Goal: Task Accomplishment & Management: Use online tool/utility

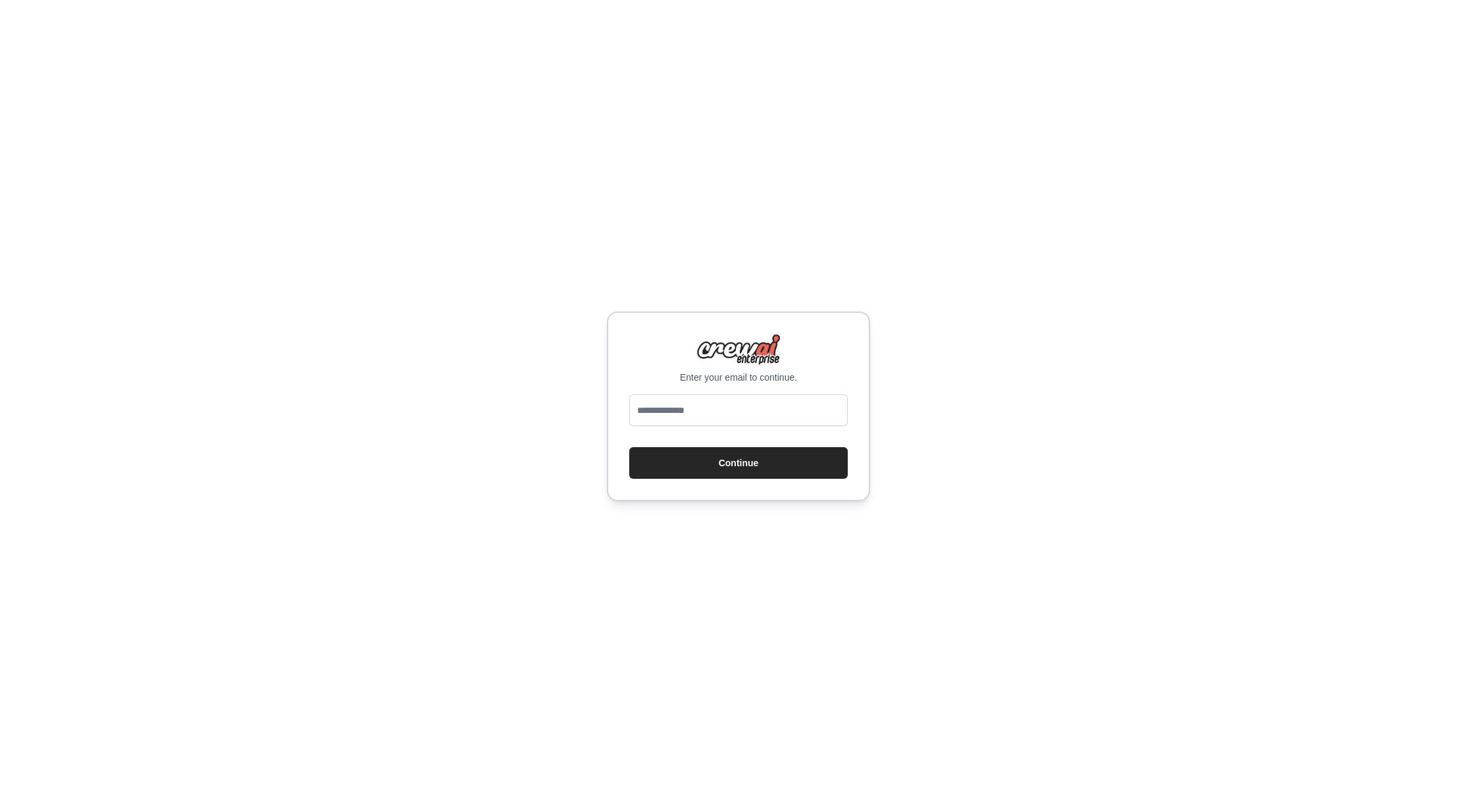
type input "**********"
click at [725, 466] on button "Continue" at bounding box center [738, 463] width 218 height 32
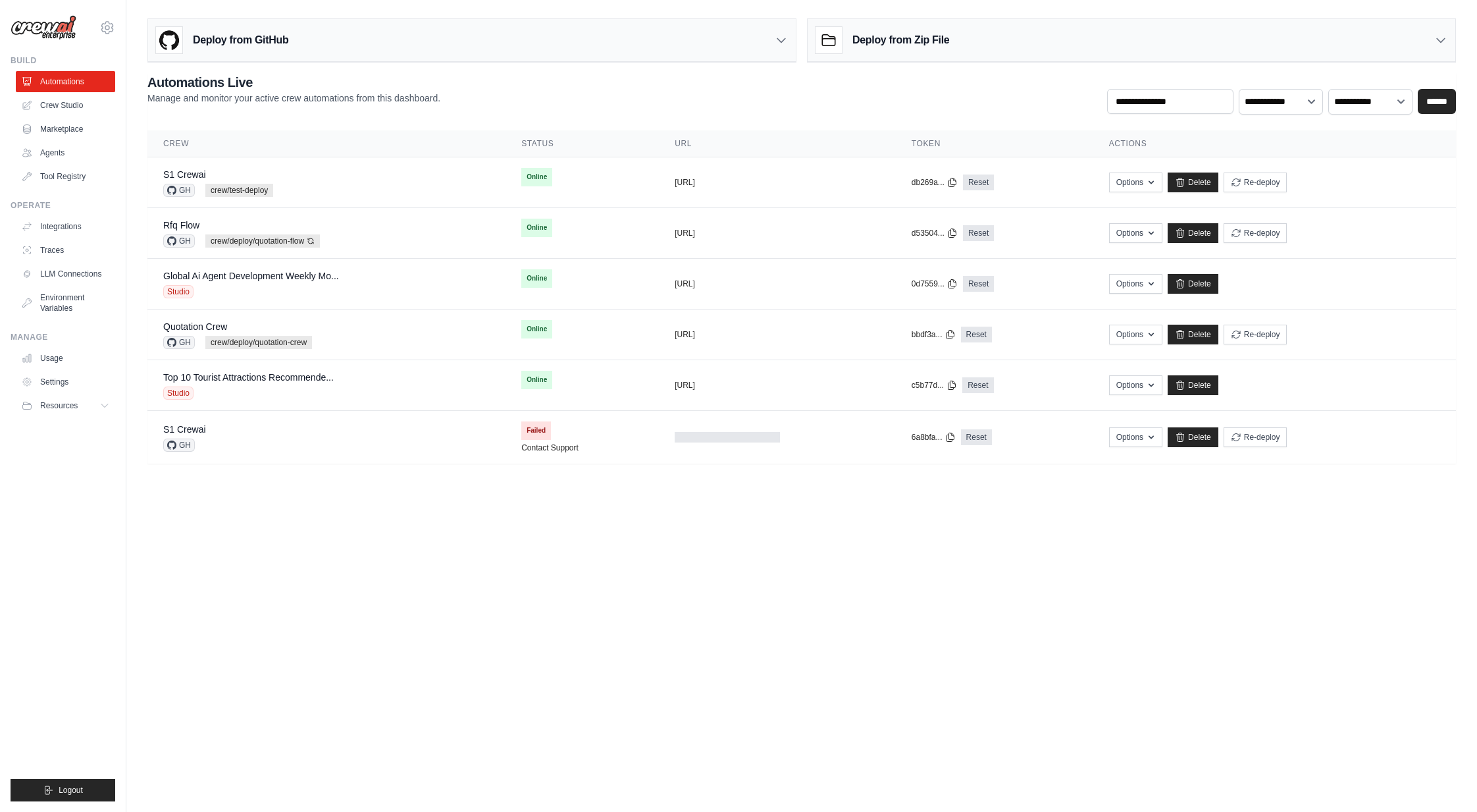
drag, startPoint x: 888, startPoint y: 683, endPoint x: 888, endPoint y: 675, distance: 8.0
click at [888, 683] on body "neo.kim@kt.com Settings Build Automations Crew Studio" at bounding box center [738, 406] width 1477 height 812
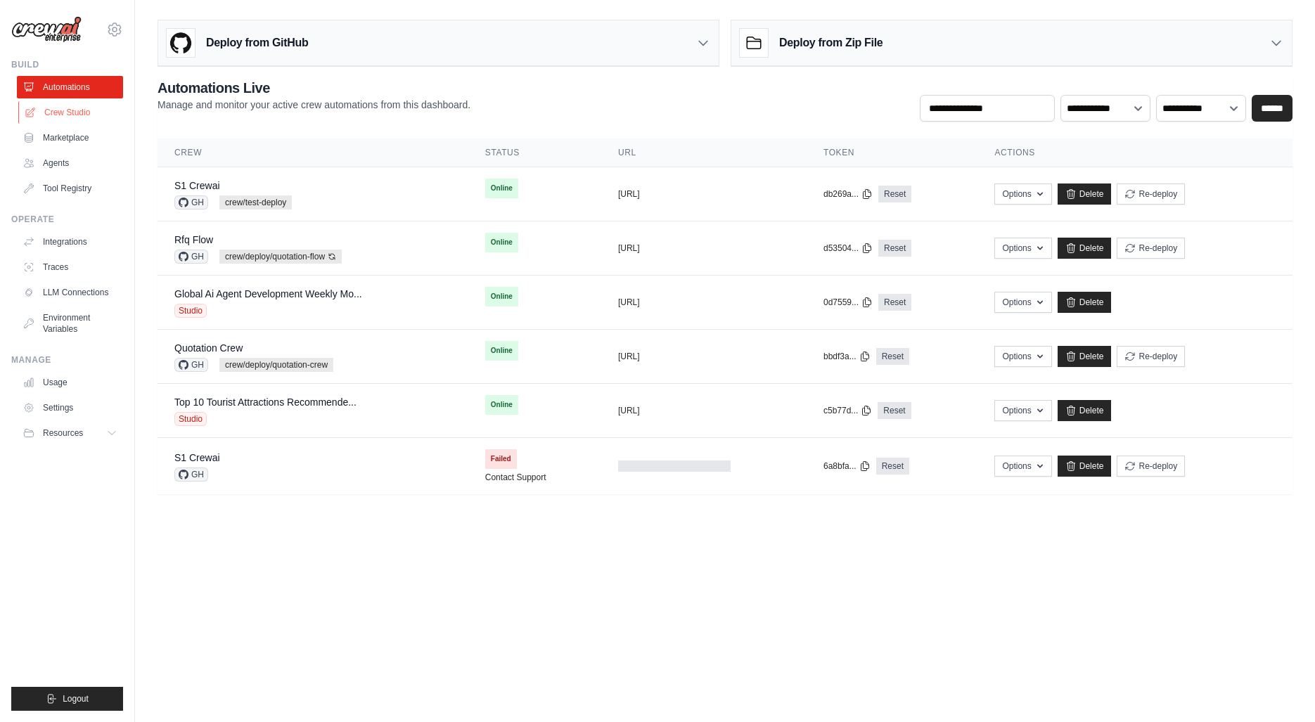
click at [64, 115] on link "Crew Studio" at bounding box center [71, 112] width 106 height 22
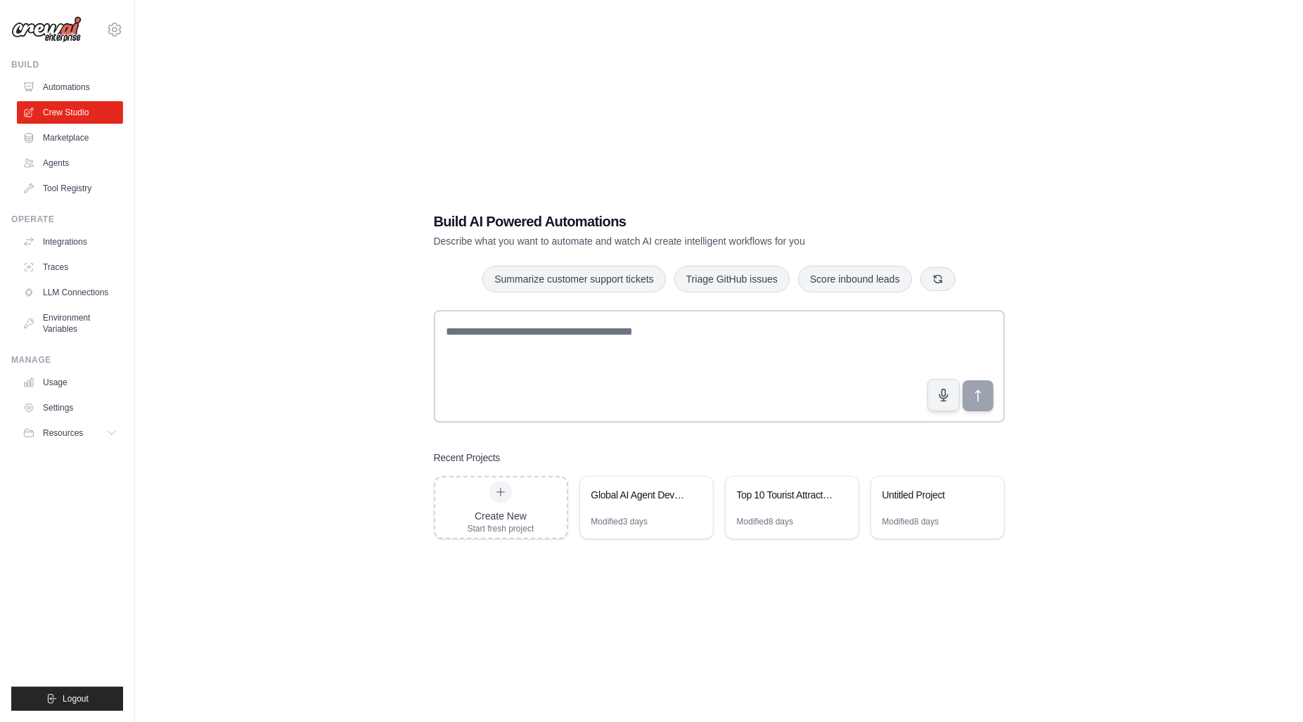
click at [676, 619] on div "Build AI Powered Automations Describe what you want to automate and watch AI cr…" at bounding box center [718, 375] width 1123 height 722
click at [802, 499] on div "Top 10 Tourist Attractions Recommender" at bounding box center [785, 495] width 96 height 14
click at [631, 526] on div "Modified 3 days" at bounding box center [619, 521] width 57 height 11
click at [631, 503] on div "Global AI Agent Development Weekly Monitor" at bounding box center [639, 496] width 96 height 17
click at [176, 579] on div "Build AI Powered Automations Describe what you want to automate and watch AI cr…" at bounding box center [718, 375] width 1123 height 722
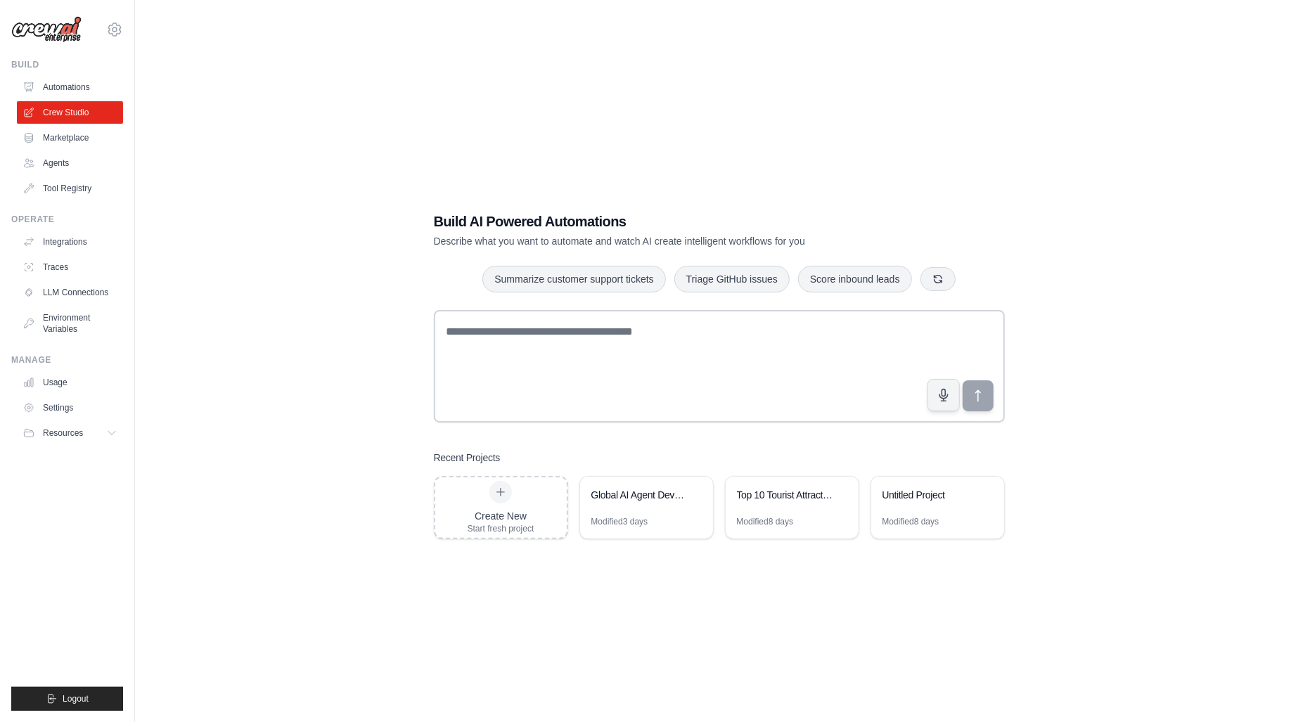
click at [269, 574] on div "Build AI Powered Automations Describe what you want to automate and watch AI cr…" at bounding box center [718, 375] width 1123 height 722
click at [62, 30] on img at bounding box center [46, 29] width 70 height 27
click at [49, 35] on img at bounding box center [46, 29] width 70 height 27
click at [71, 92] on link "Automations" at bounding box center [71, 87] width 106 height 22
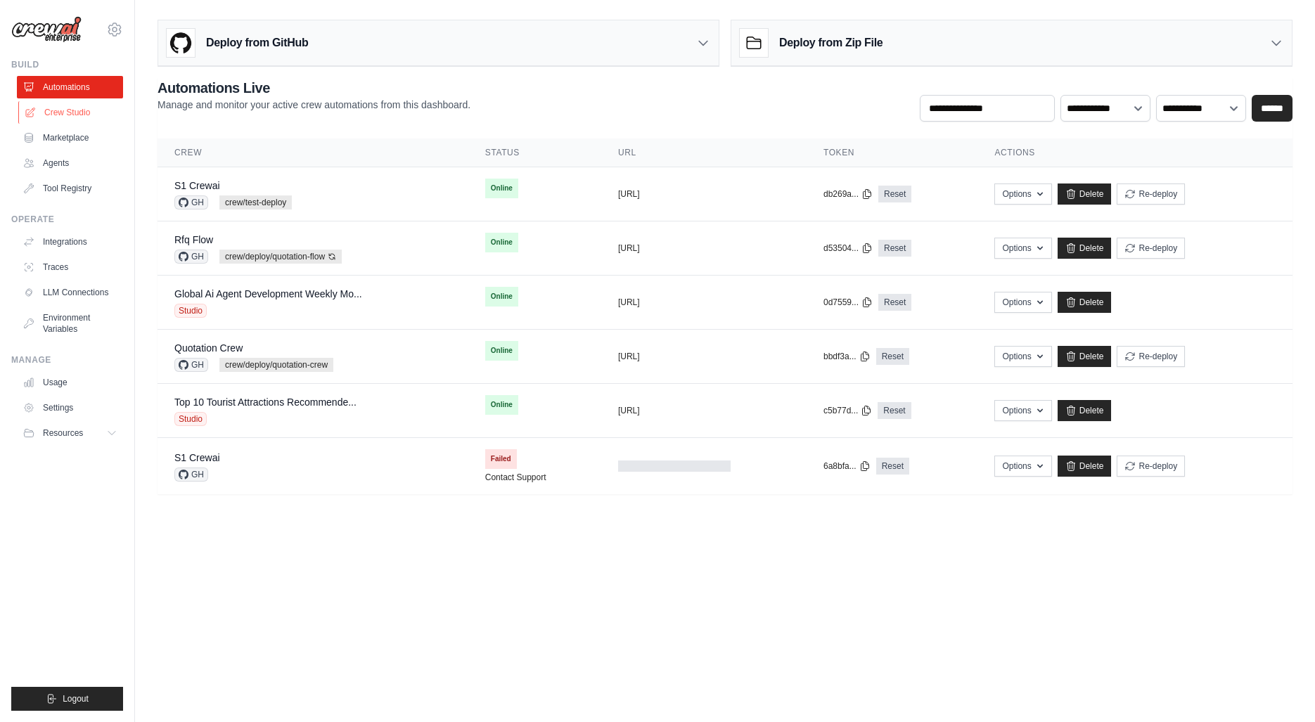
click at [79, 113] on link "Crew Studio" at bounding box center [71, 112] width 106 height 22
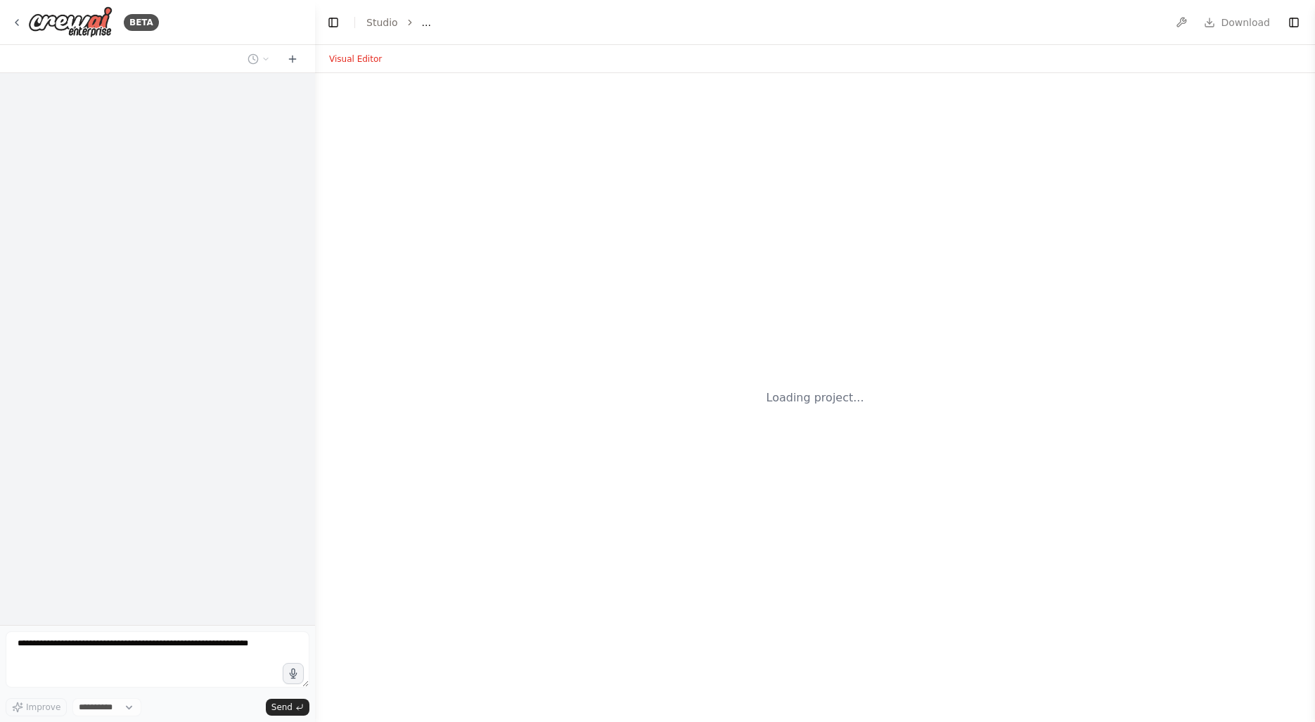
select select "****"
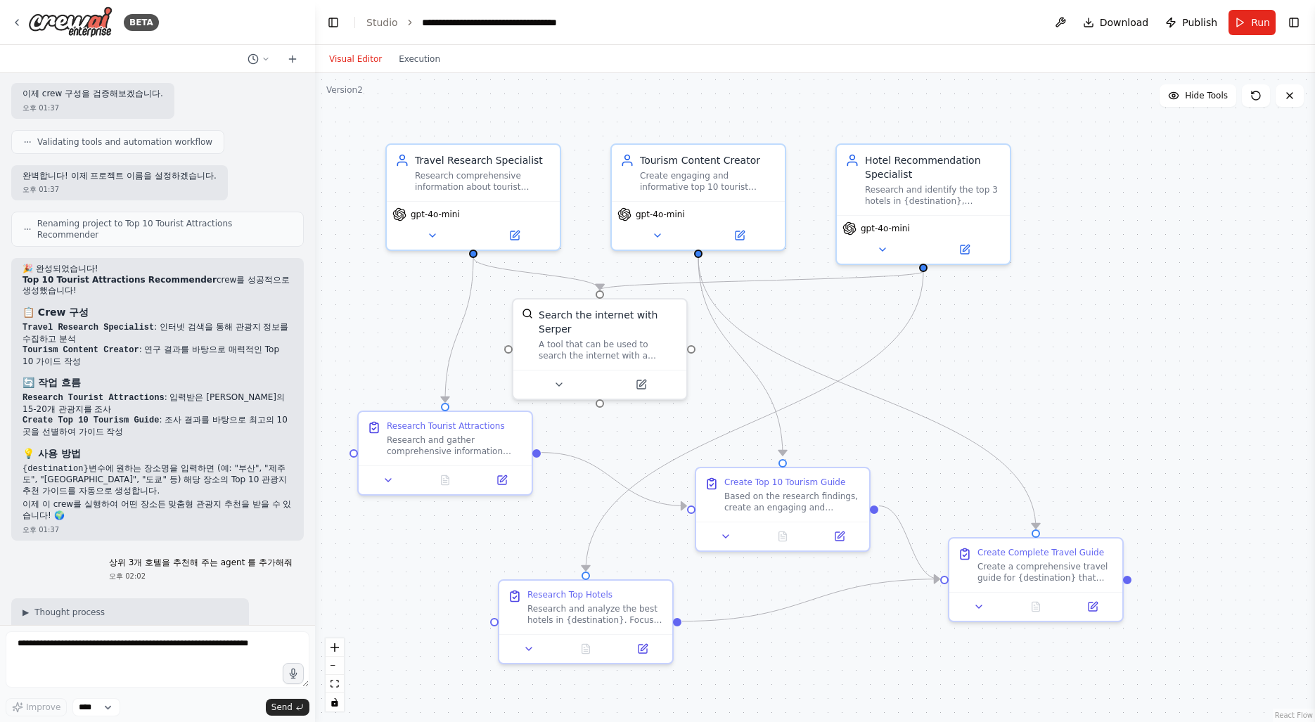
scroll to position [953, 0]
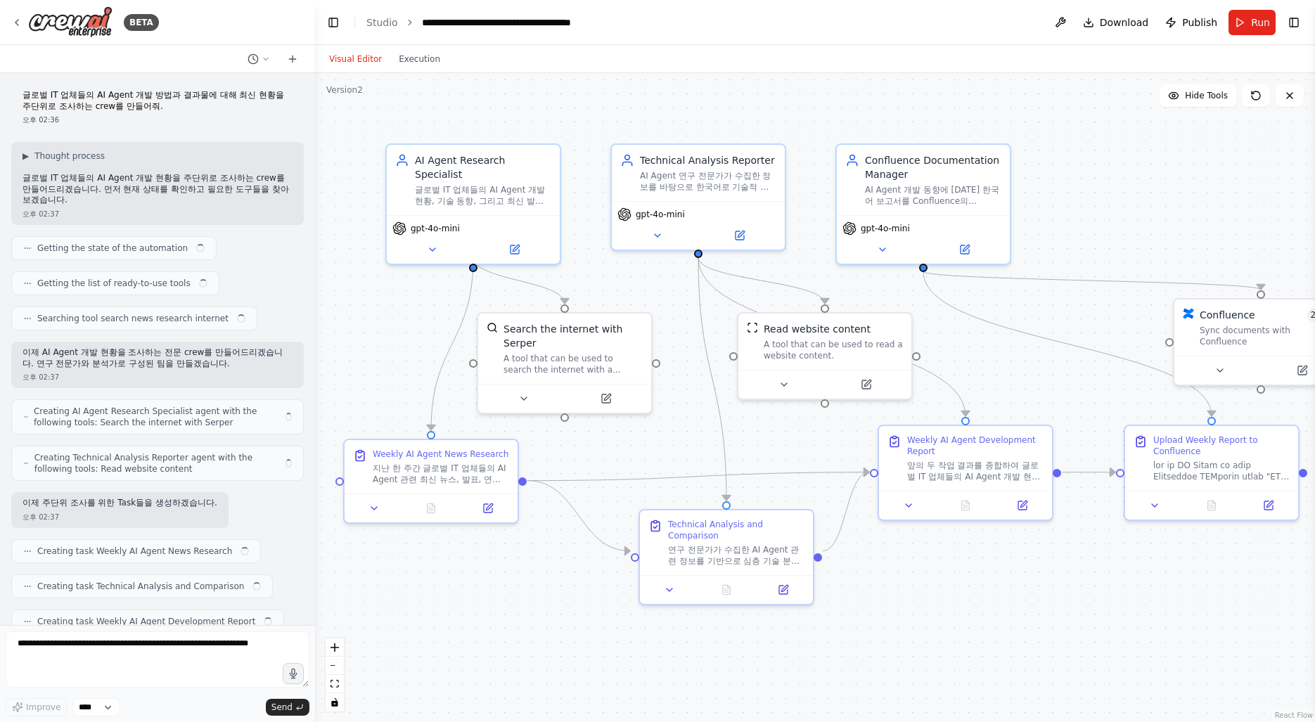
scroll to position [4036, 0]
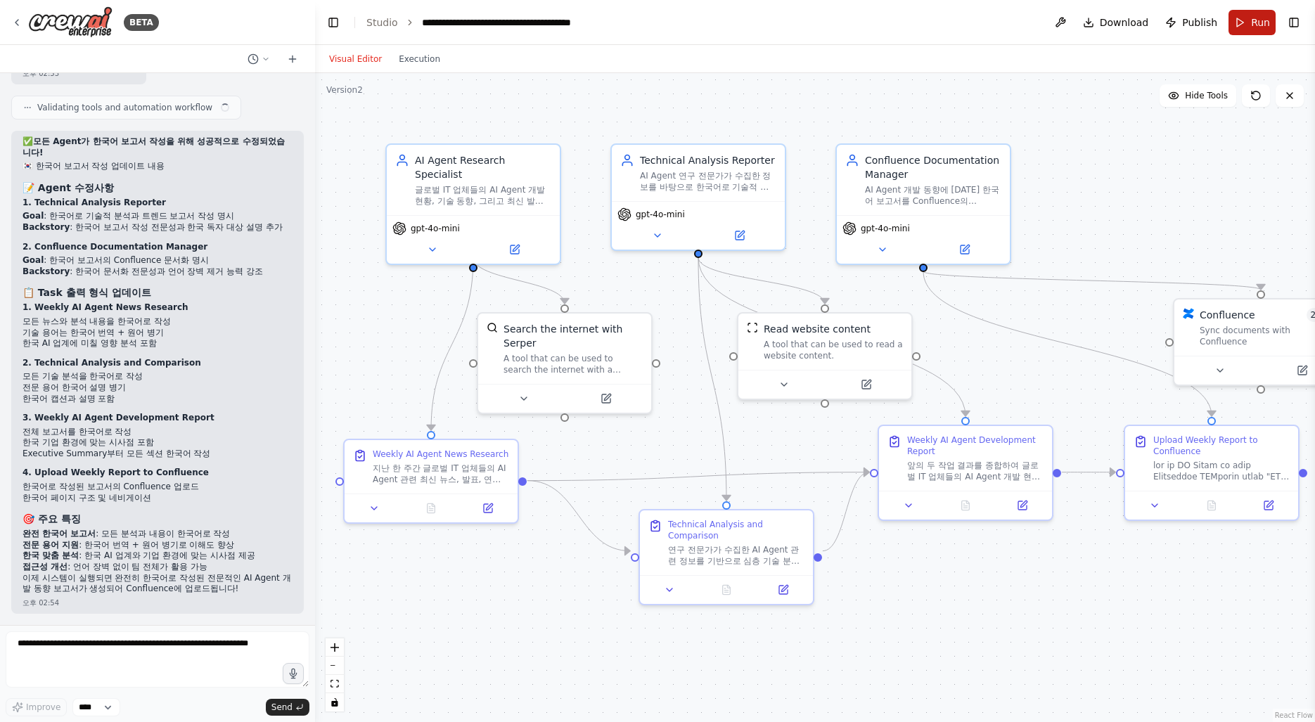
click at [1253, 23] on span "Run" at bounding box center [1260, 22] width 19 height 14
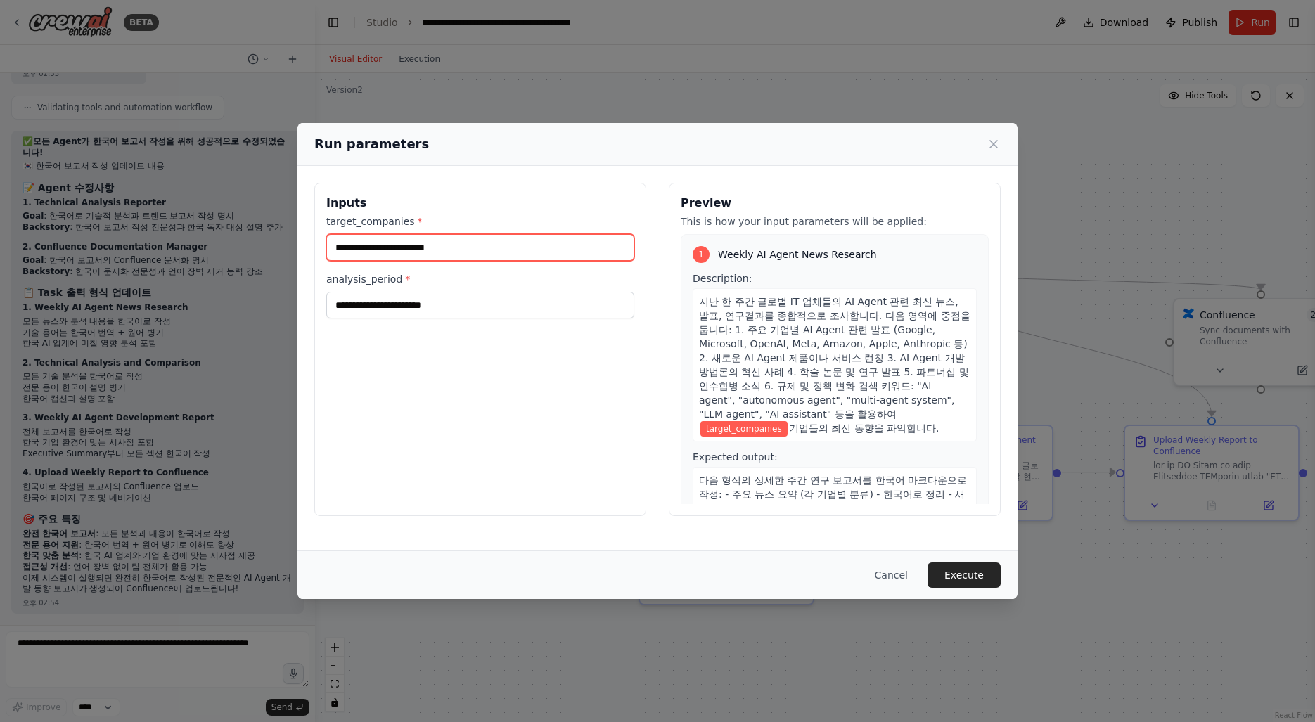
click at [526, 254] on input "target_companies *" at bounding box center [480, 247] width 308 height 27
type input "**********"
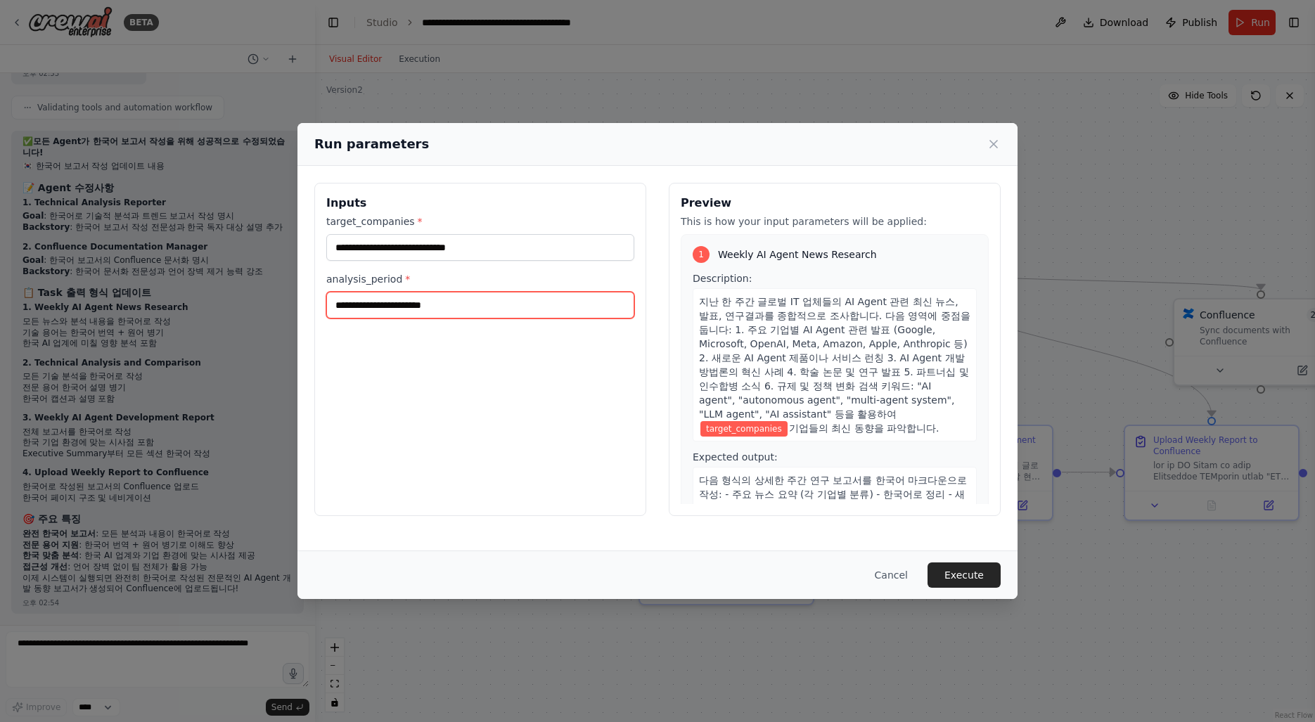
type input "******"
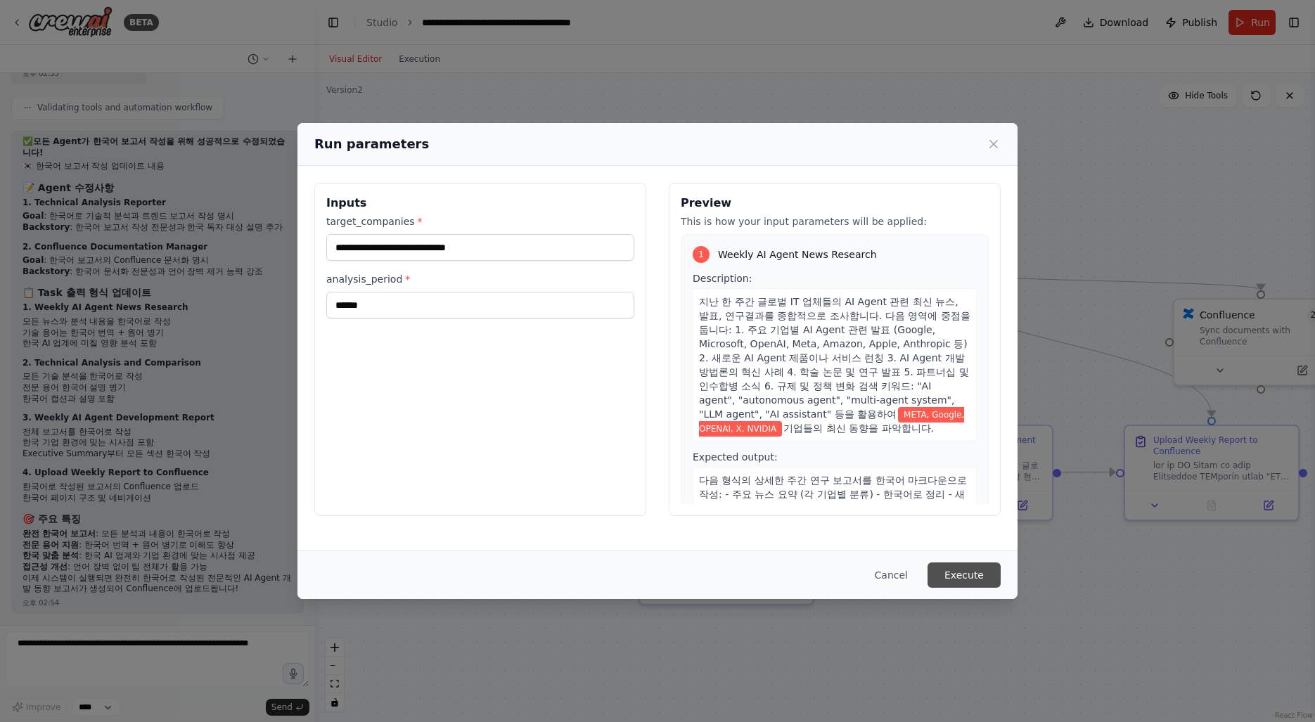
click at [954, 571] on button "Execute" at bounding box center [963, 574] width 73 height 25
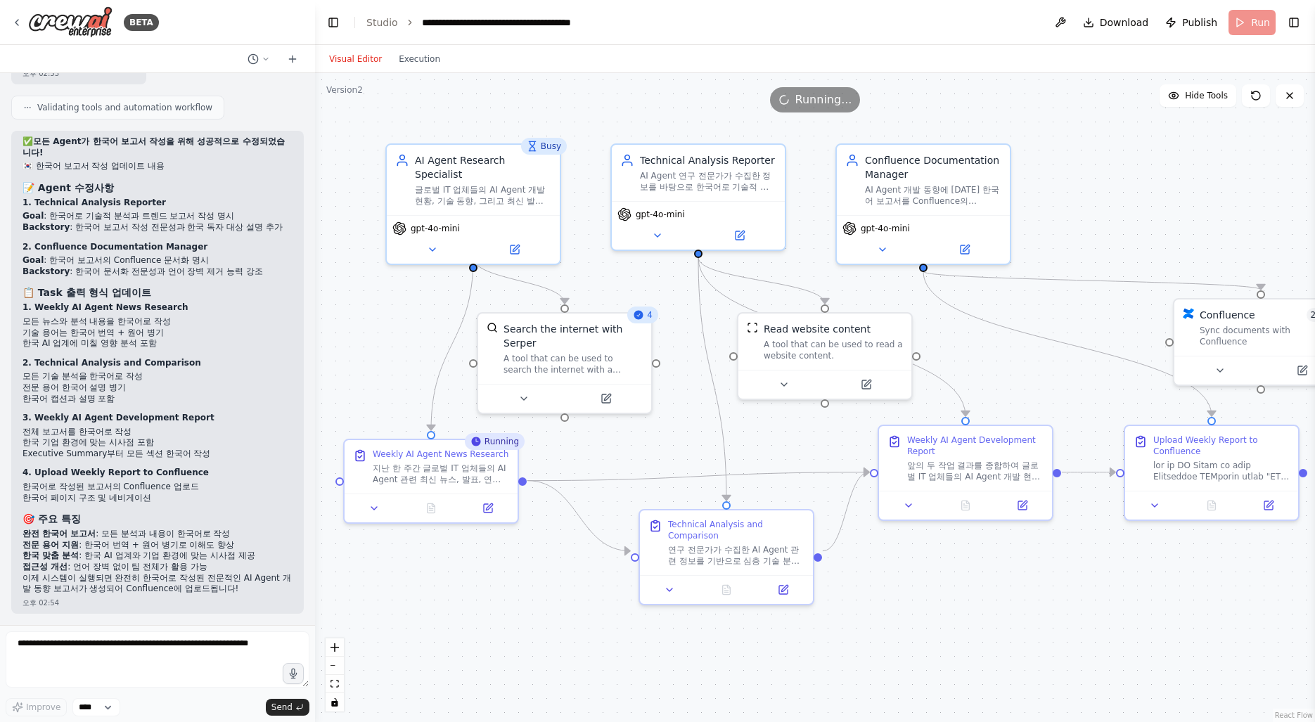
click at [1035, 624] on div ".deletable-edge-delete-btn { width: 20px; height: 20px; border: 0px solid #ffff…" at bounding box center [815, 397] width 1000 height 649
click at [1000, 635] on div ".deletable-edge-delete-btn { width: 20px; height: 20px; border: 0px solid #ffff…" at bounding box center [815, 397] width 1000 height 649
click at [427, 504] on icon at bounding box center [431, 505] width 8 height 9
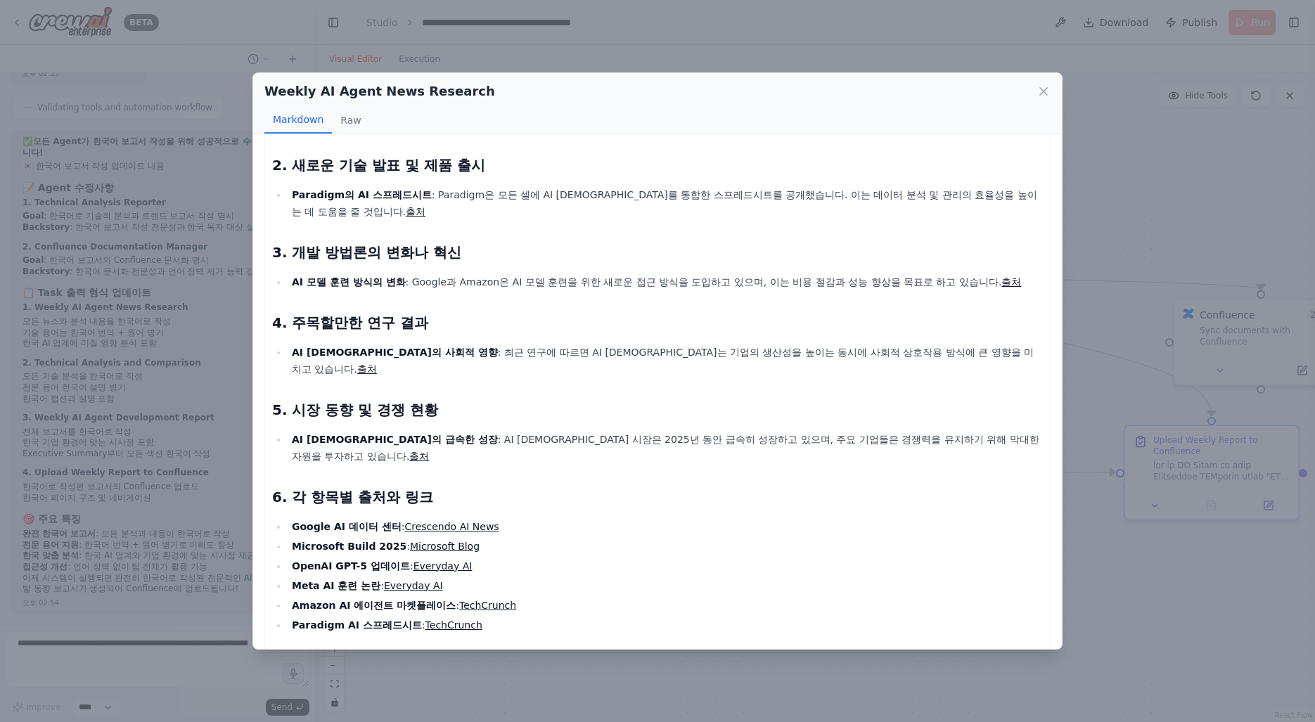
scroll to position [558, 0]
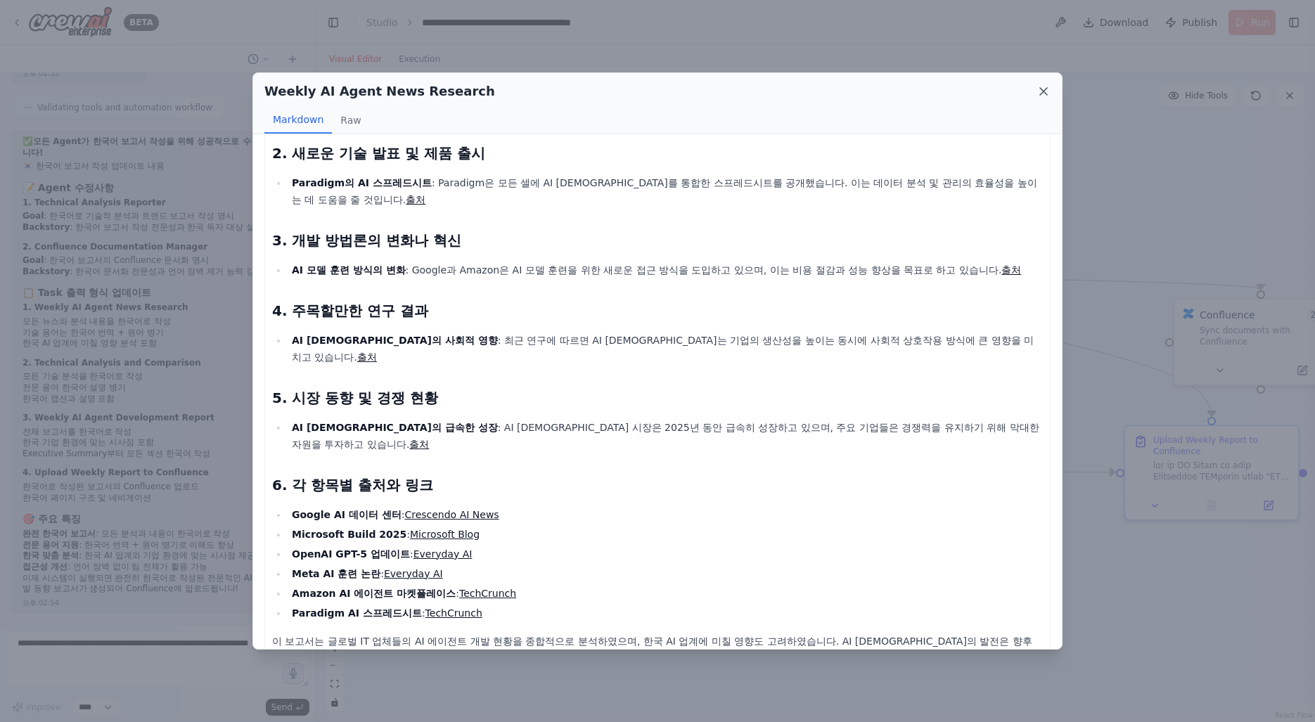
click at [1040, 93] on icon at bounding box center [1043, 91] width 7 height 7
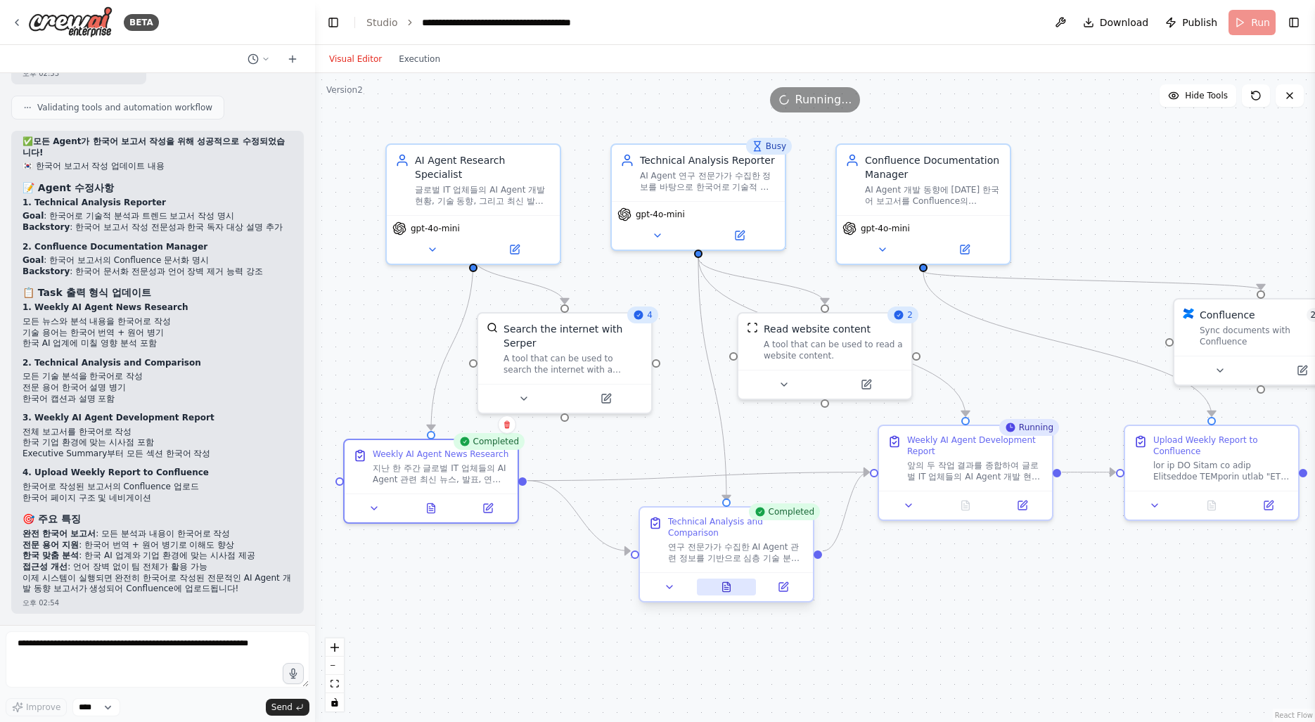
click at [726, 582] on icon at bounding box center [727, 586] width 8 height 9
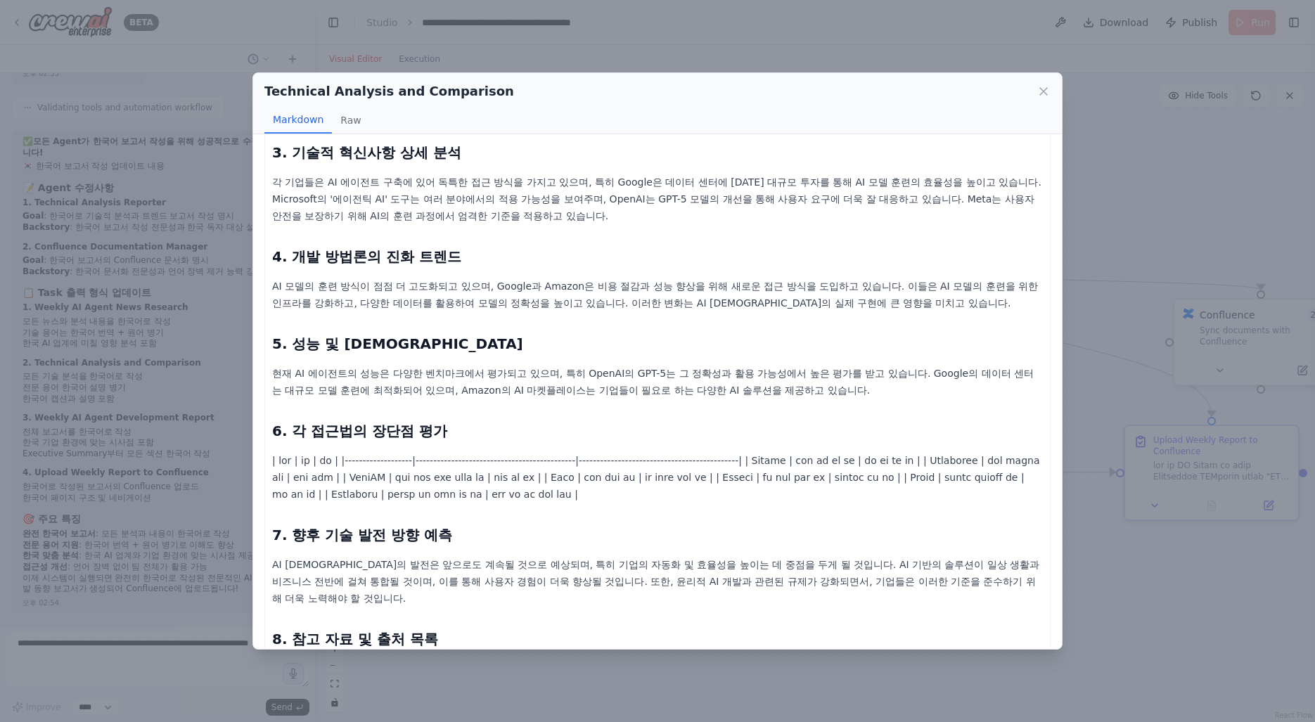
scroll to position [867, 0]
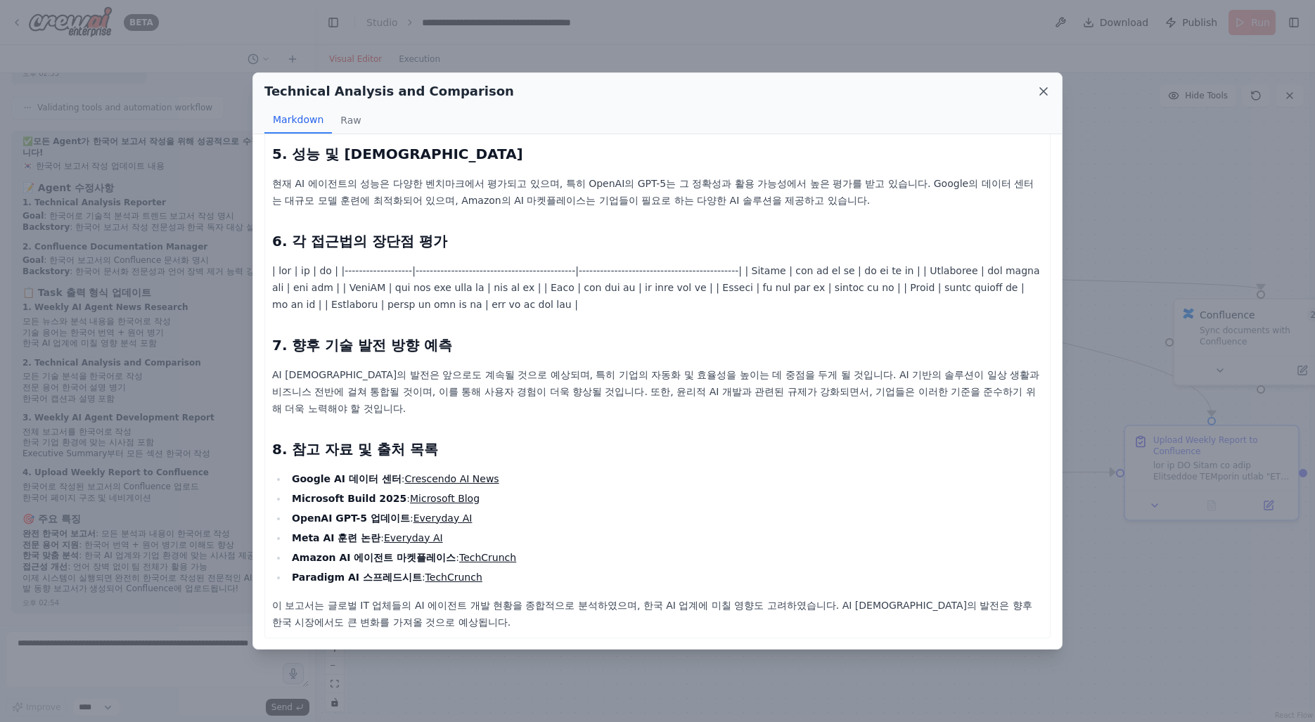
click at [1043, 91] on icon at bounding box center [1043, 91] width 7 height 7
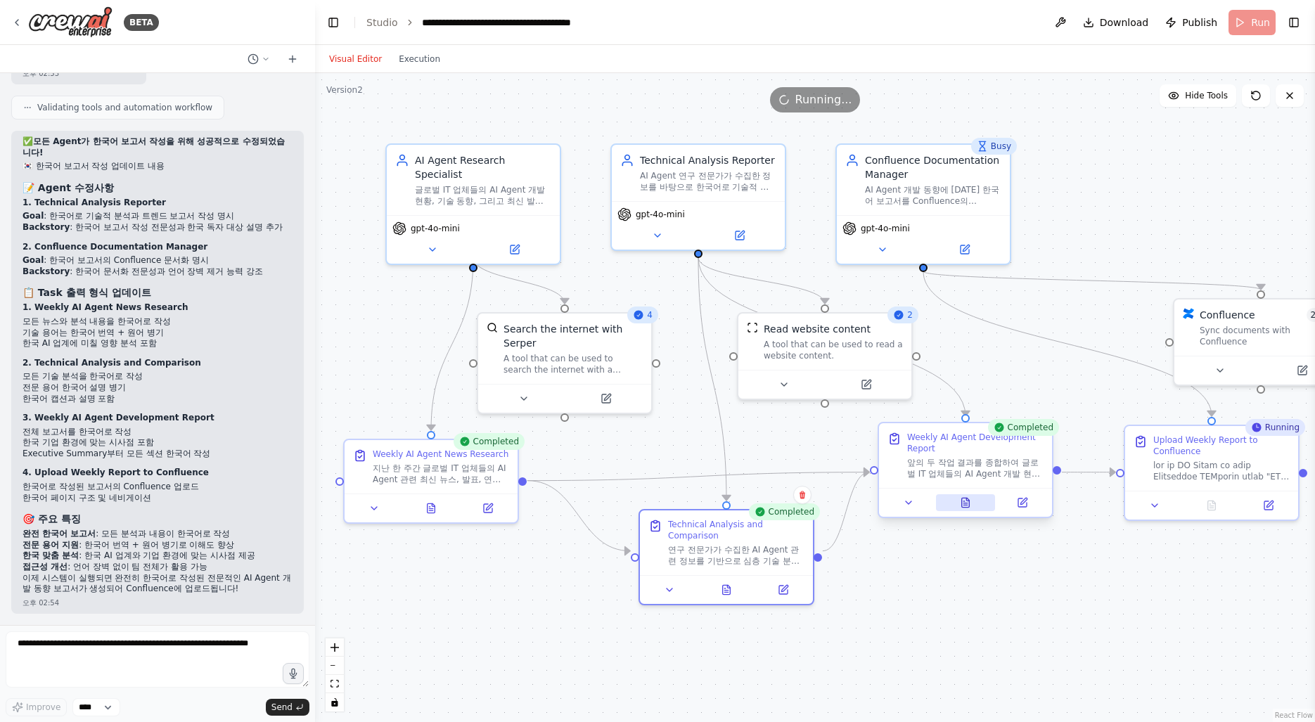
click at [964, 503] on icon at bounding box center [965, 503] width 4 height 0
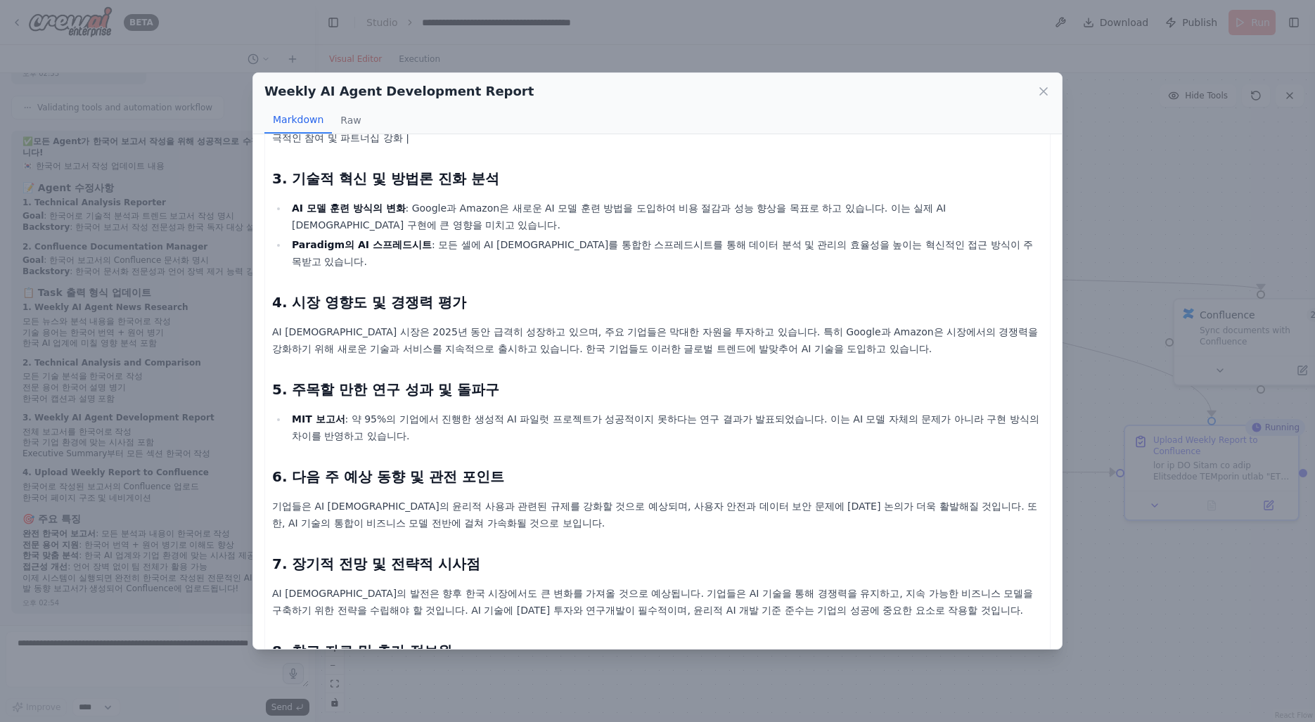
scroll to position [440, 0]
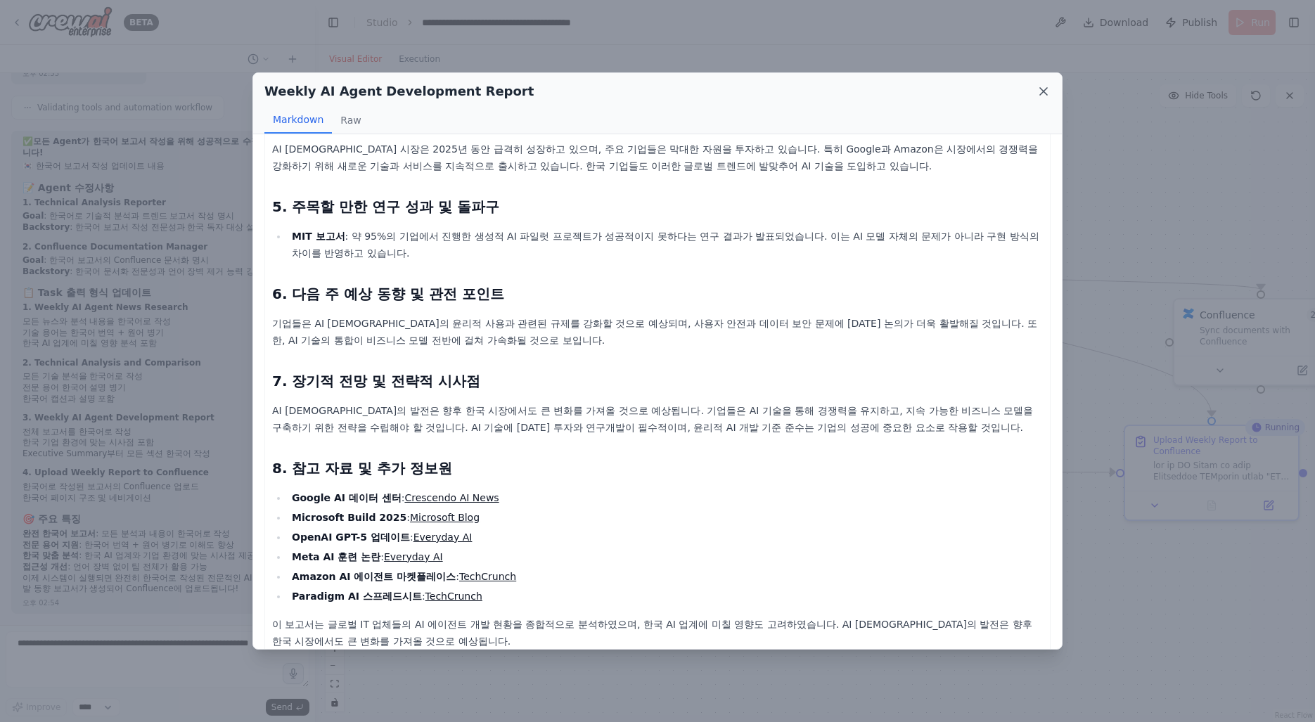
click at [1043, 90] on icon at bounding box center [1043, 91] width 7 height 7
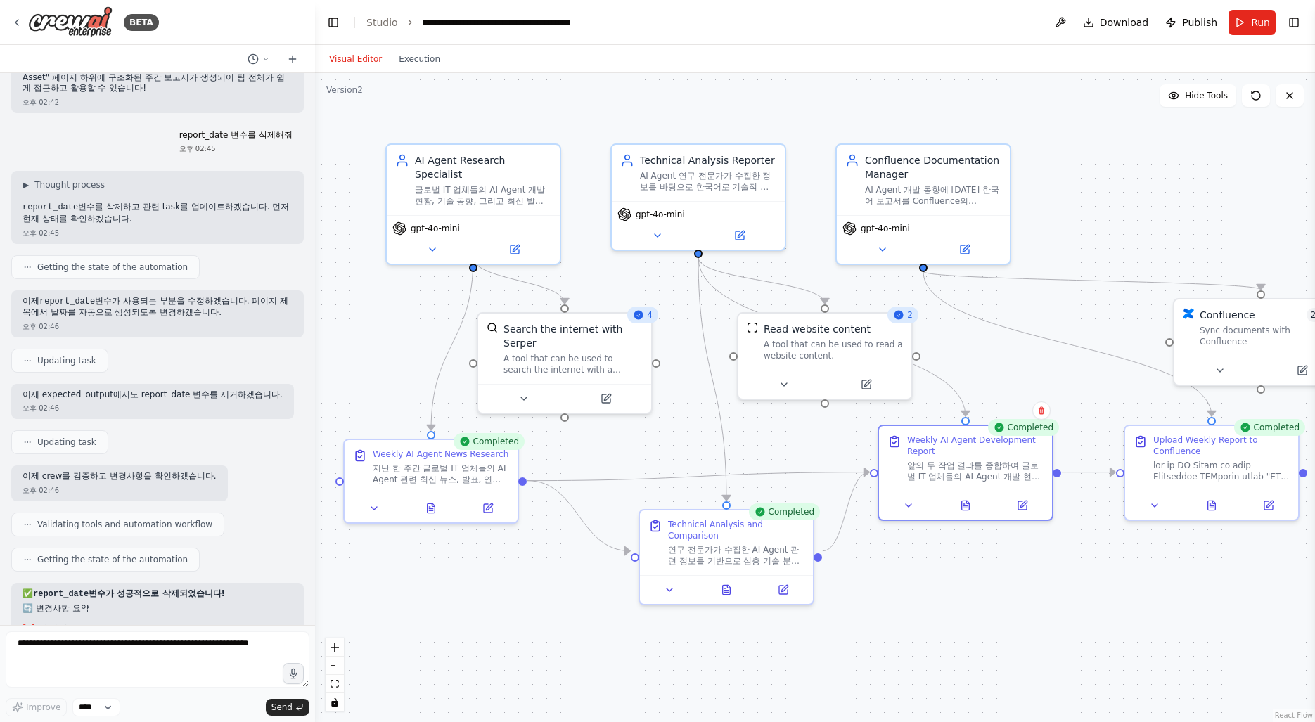
scroll to position [4036, 0]
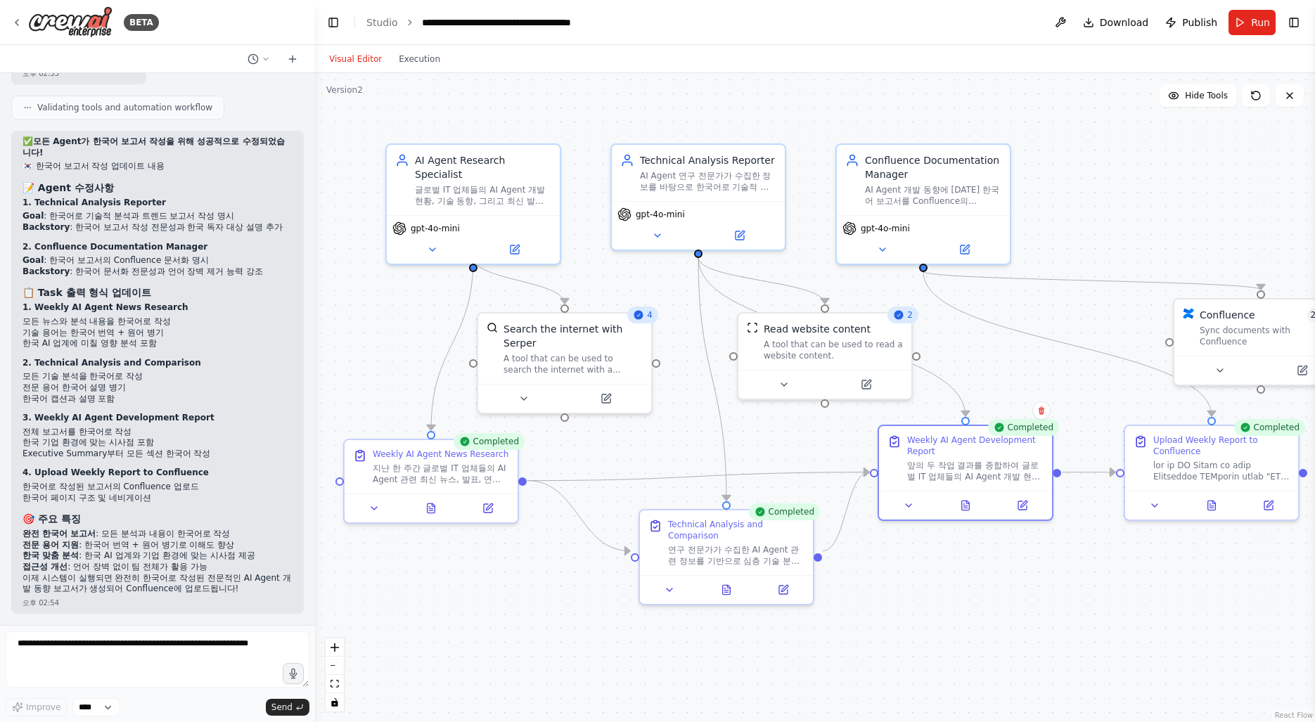
click at [929, 658] on div ".deletable-edge-delete-btn { width: 20px; height: 20px; border: 0px solid #ffff…" at bounding box center [815, 397] width 1000 height 649
click at [931, 665] on div ".deletable-edge-delete-btn { width: 20px; height: 20px; border: 0px solid #ffff…" at bounding box center [815, 397] width 1000 height 649
click at [53, 16] on img at bounding box center [70, 22] width 84 height 32
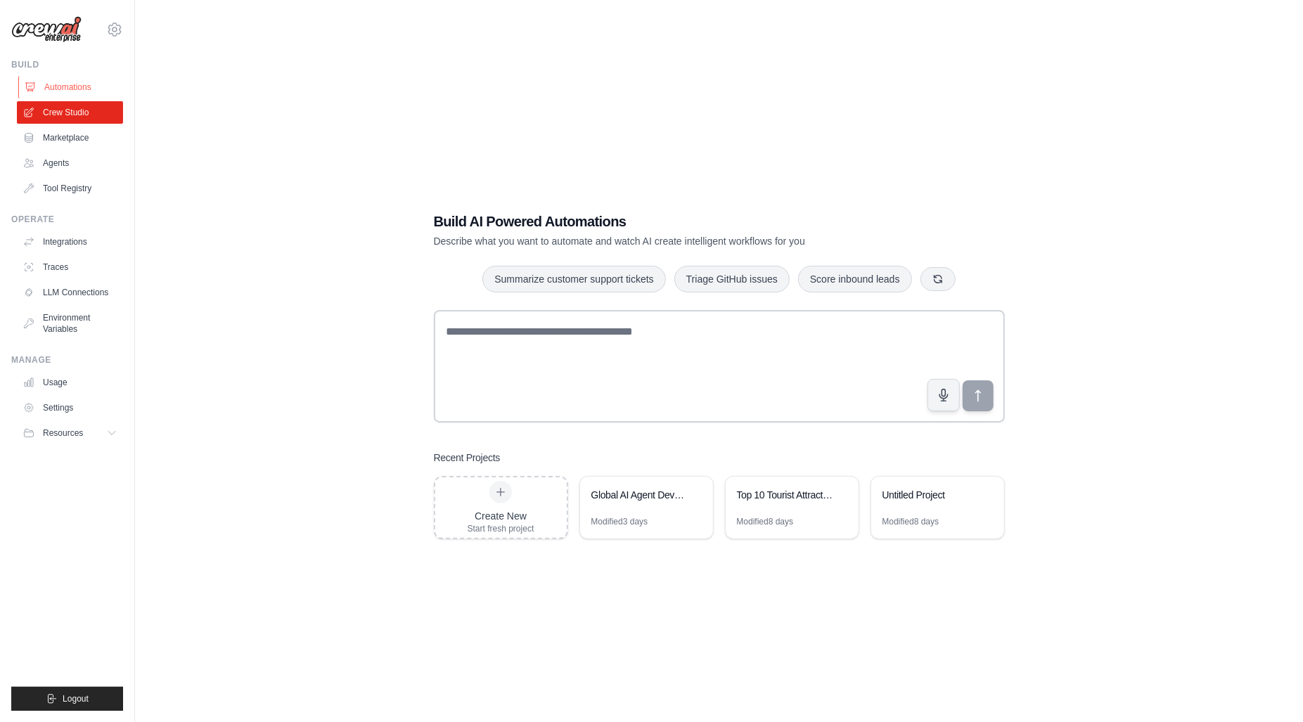
click at [75, 93] on link "Automations" at bounding box center [71, 87] width 106 height 22
click at [68, 88] on link "Automations" at bounding box center [71, 87] width 106 height 22
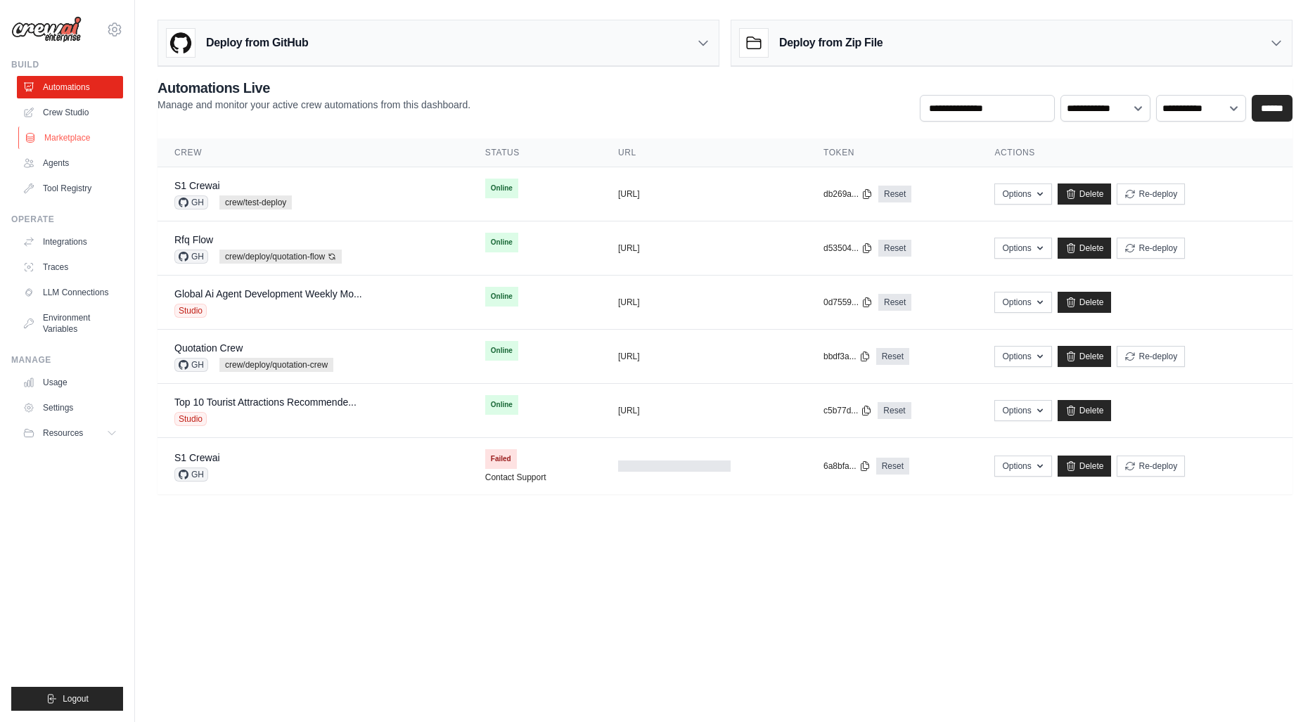
click at [60, 141] on link "Marketplace" at bounding box center [71, 138] width 106 height 22
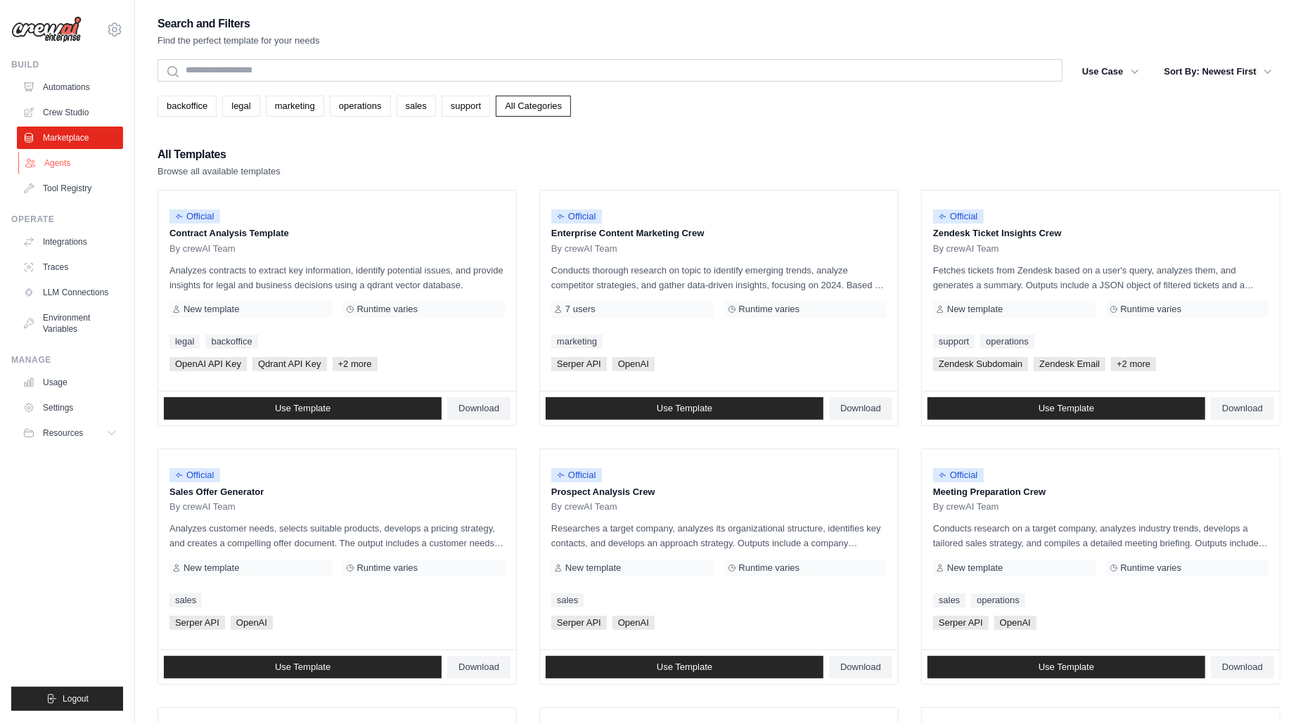
click at [55, 163] on link "Agents" at bounding box center [71, 163] width 106 height 22
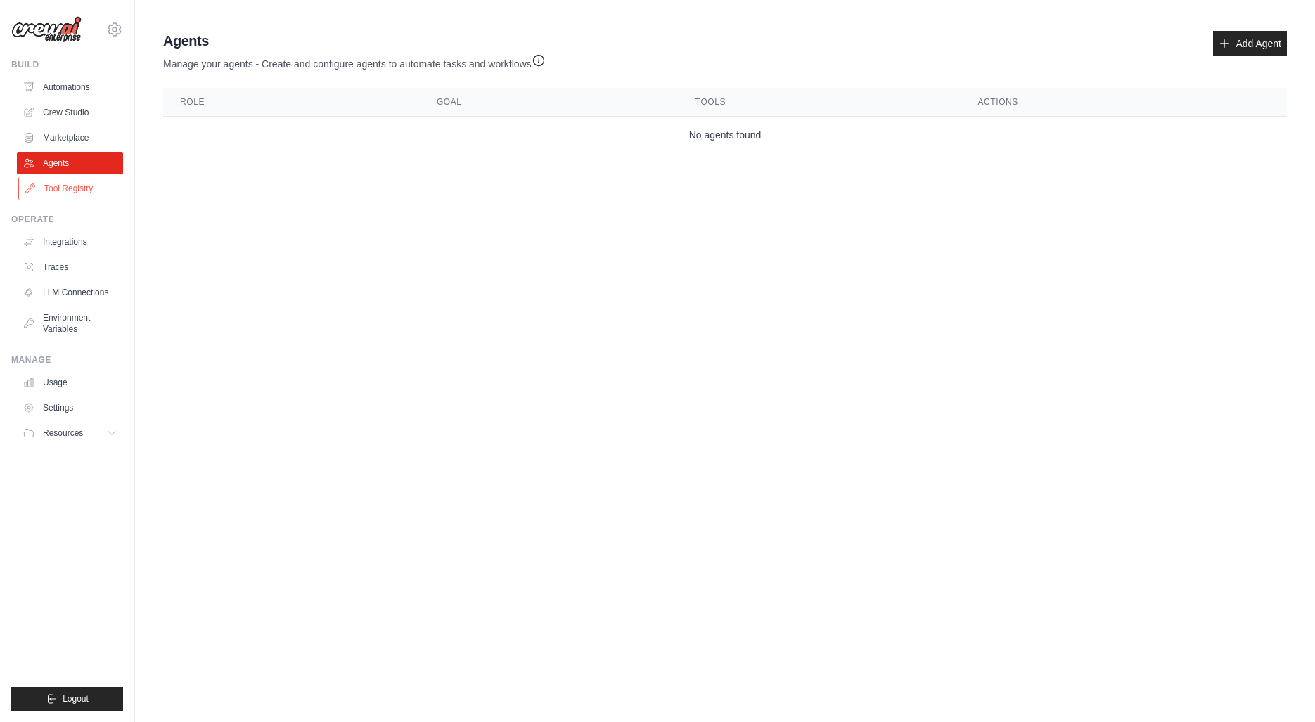
click at [56, 191] on link "Tool Registry" at bounding box center [71, 188] width 106 height 22
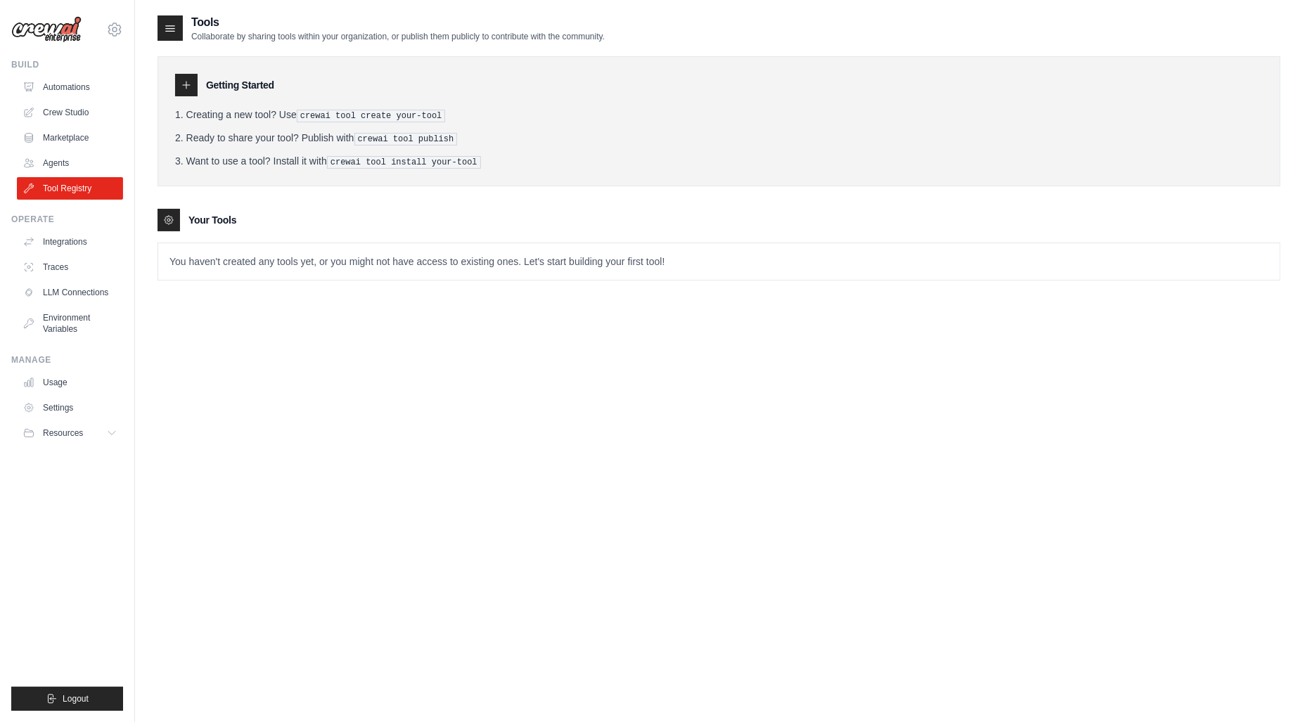
click at [67, 36] on img at bounding box center [46, 29] width 70 height 27
click at [63, 32] on img at bounding box center [46, 29] width 70 height 27
click at [44, 32] on img at bounding box center [46, 29] width 70 height 27
click at [115, 36] on icon at bounding box center [114, 29] width 17 height 17
click at [71, 241] on link "Integrations" at bounding box center [71, 242] width 106 height 22
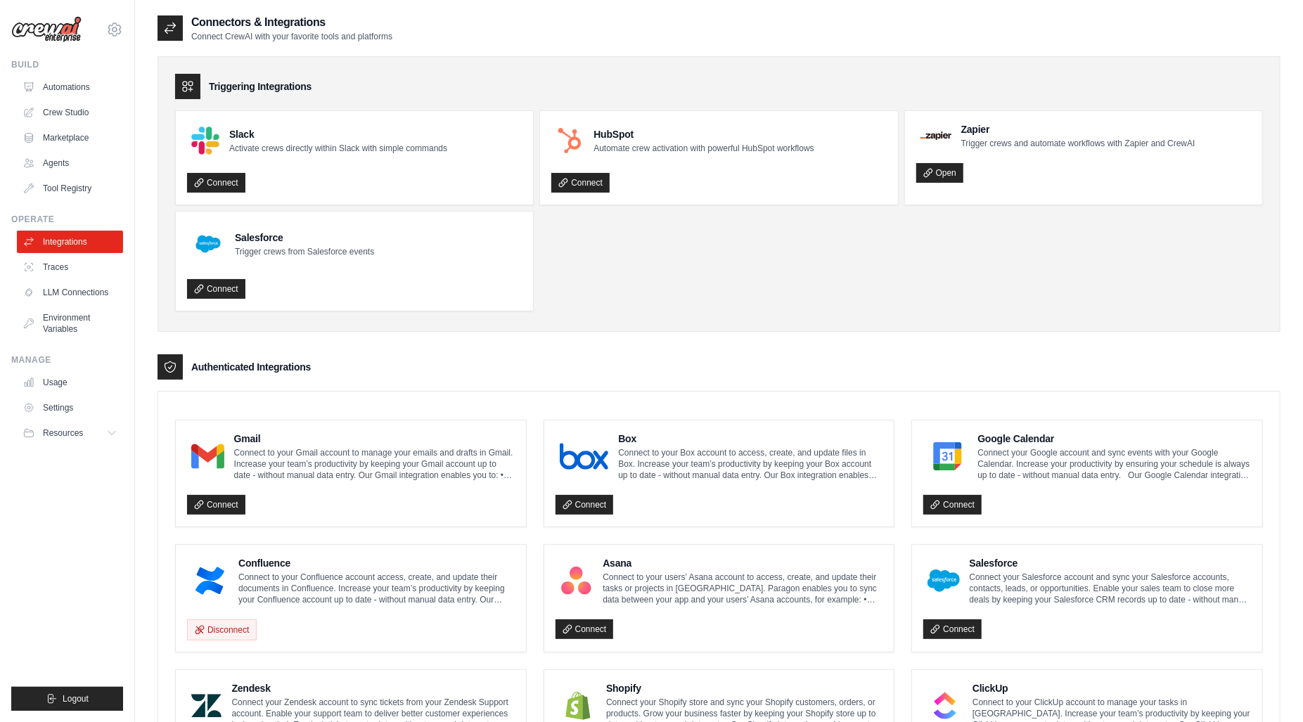
click at [45, 16] on img at bounding box center [46, 29] width 70 height 27
click at [46, 36] on img at bounding box center [46, 29] width 70 height 27
click at [1088, 364] on div "Authenticated Integrations" at bounding box center [718, 366] width 1123 height 25
click at [1076, 377] on div "Authenticated Integrations" at bounding box center [718, 366] width 1123 height 25
click at [65, 124] on ul "Automations Crew Studio Marketplace Agents Tool Registry" at bounding box center [70, 138] width 106 height 124
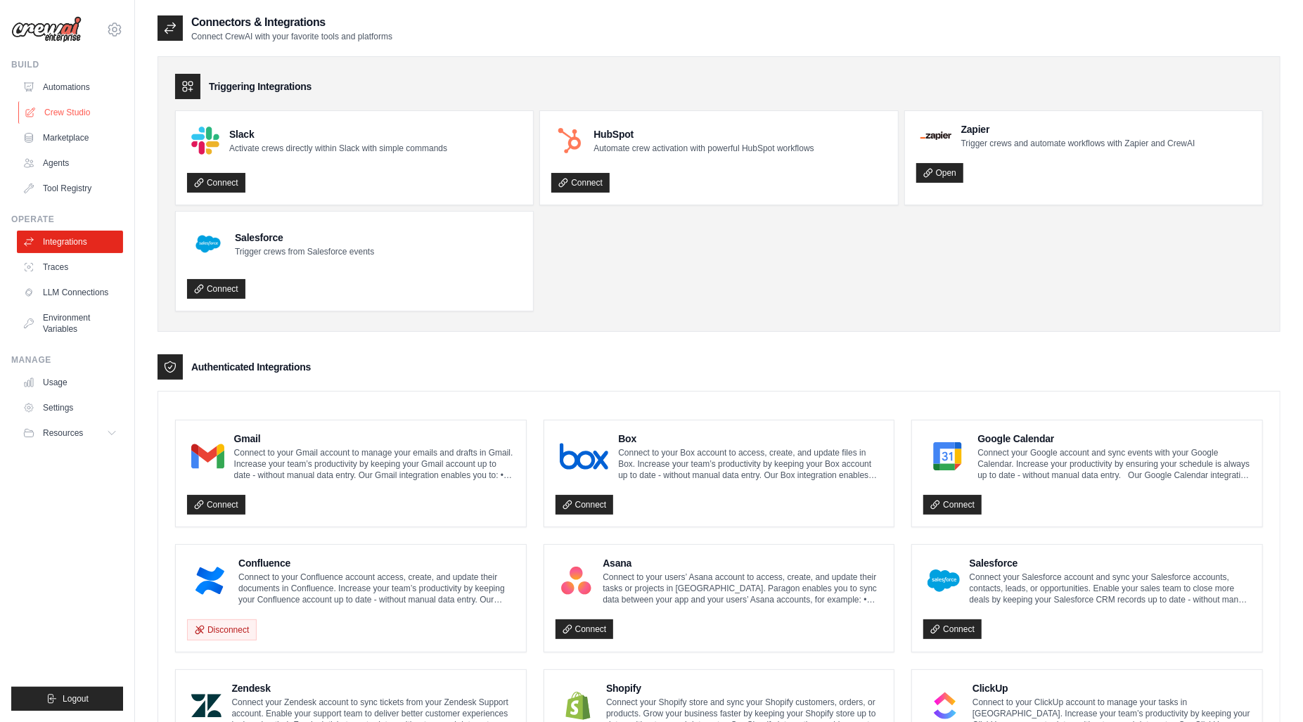
click at [65, 117] on link "Crew Studio" at bounding box center [71, 112] width 106 height 22
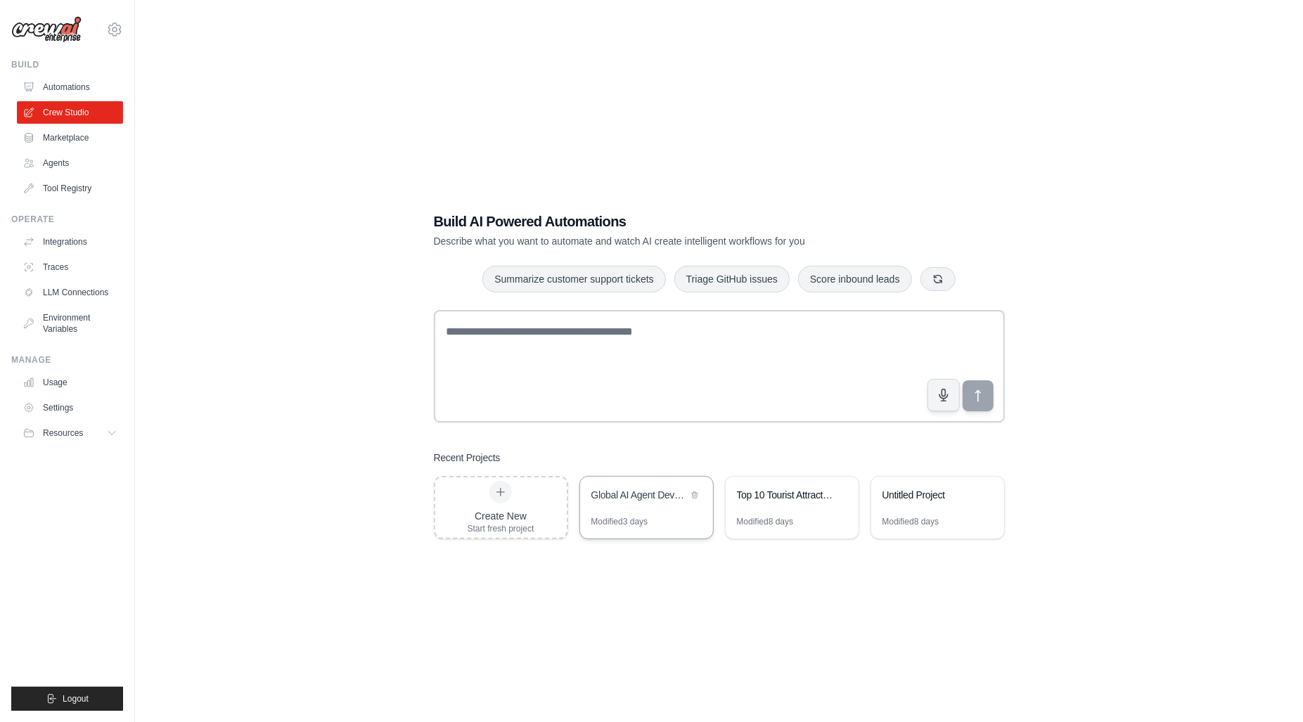
click at [672, 522] on div "Modified 3 days" at bounding box center [646, 527] width 133 height 22
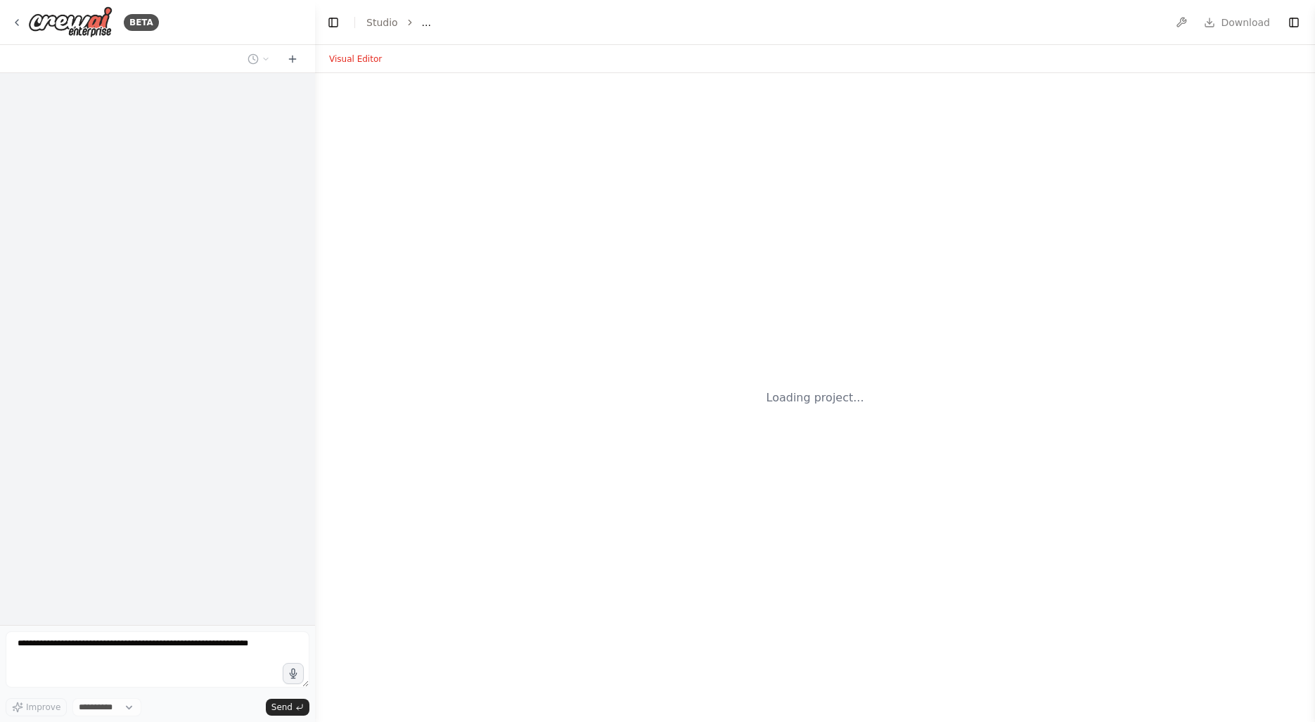
select select "****"
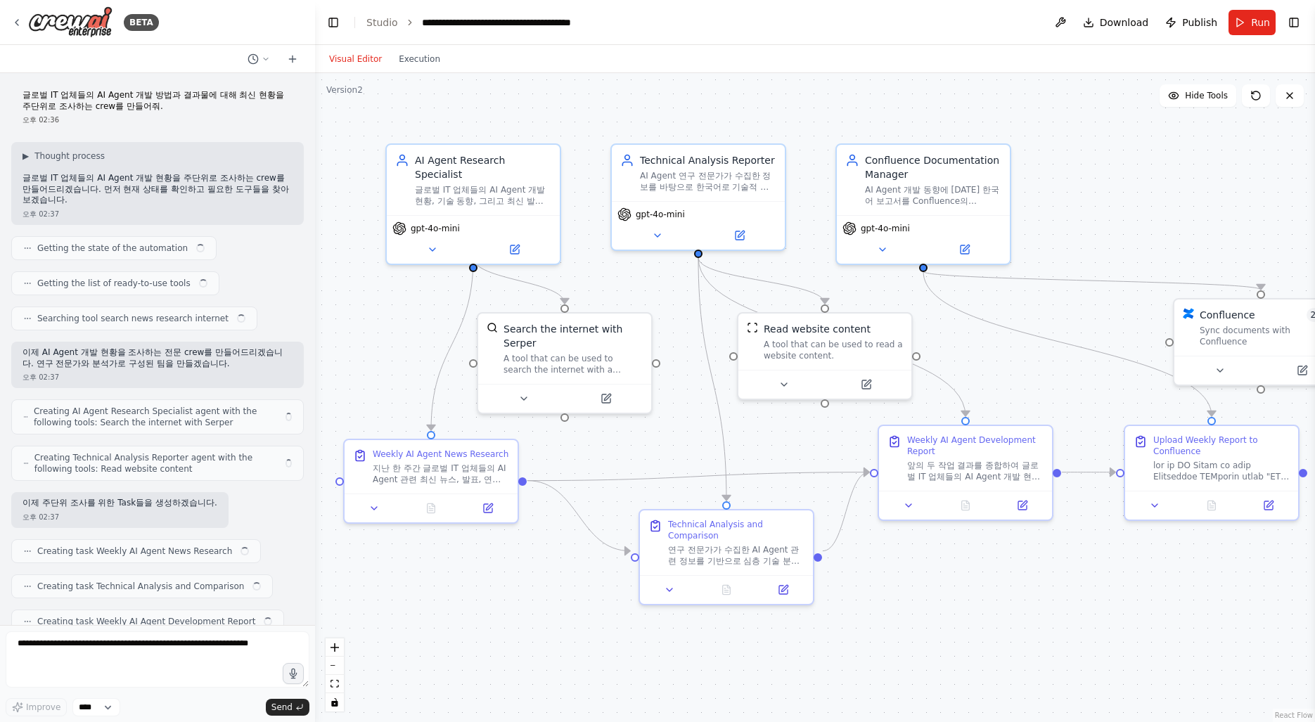
scroll to position [4036, 0]
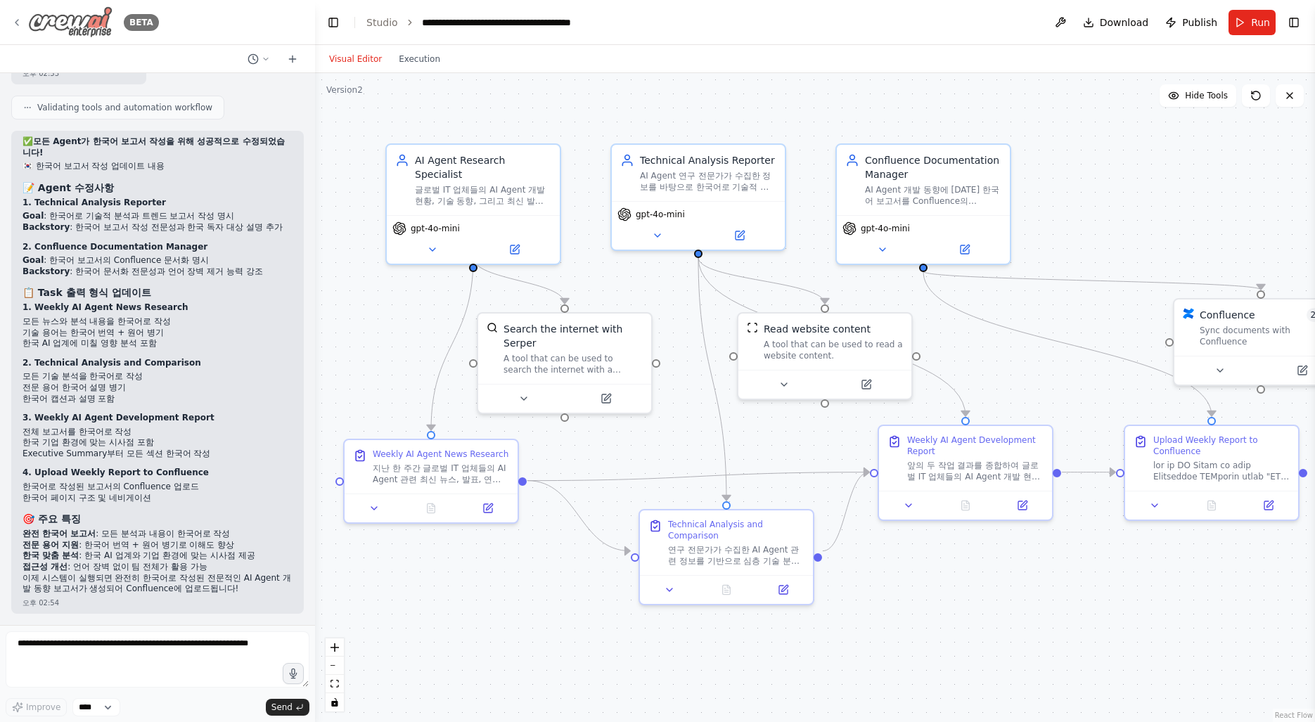
click at [17, 25] on icon at bounding box center [16, 22] width 11 height 11
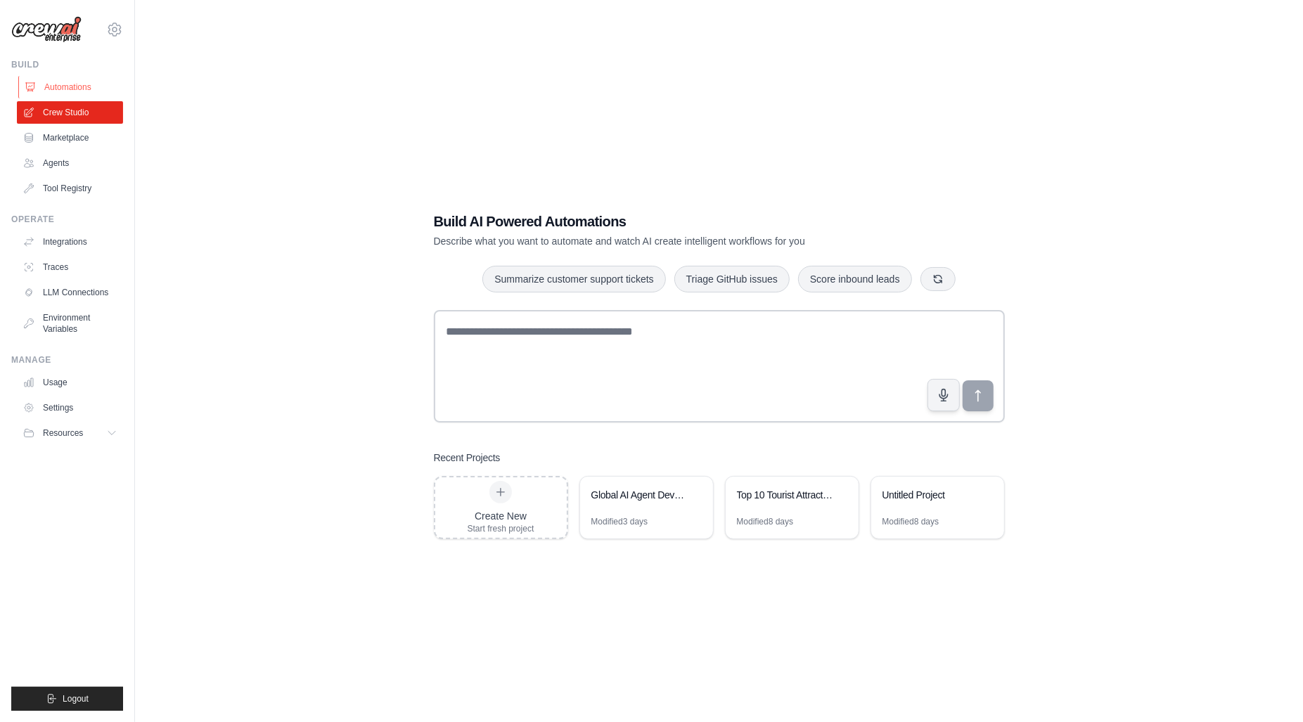
click at [71, 87] on link "Automations" at bounding box center [71, 87] width 106 height 22
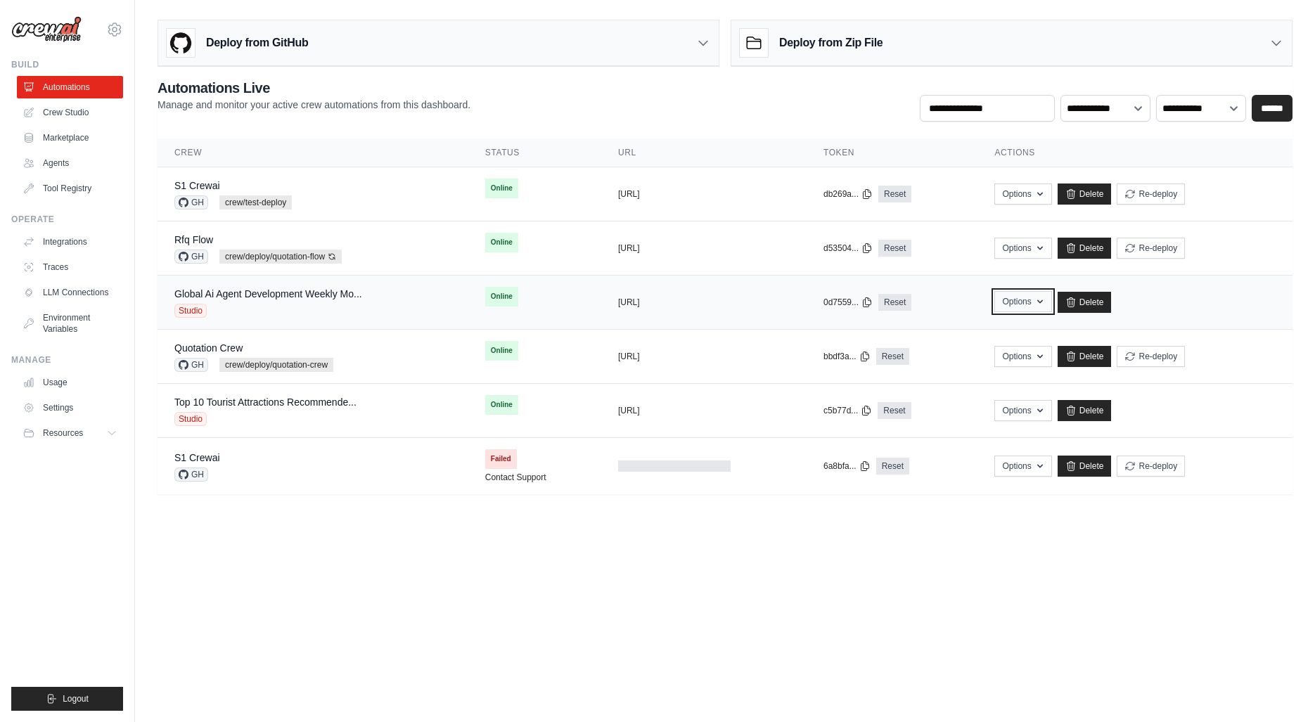
click at [1045, 299] on icon "button" at bounding box center [1039, 301] width 11 height 11
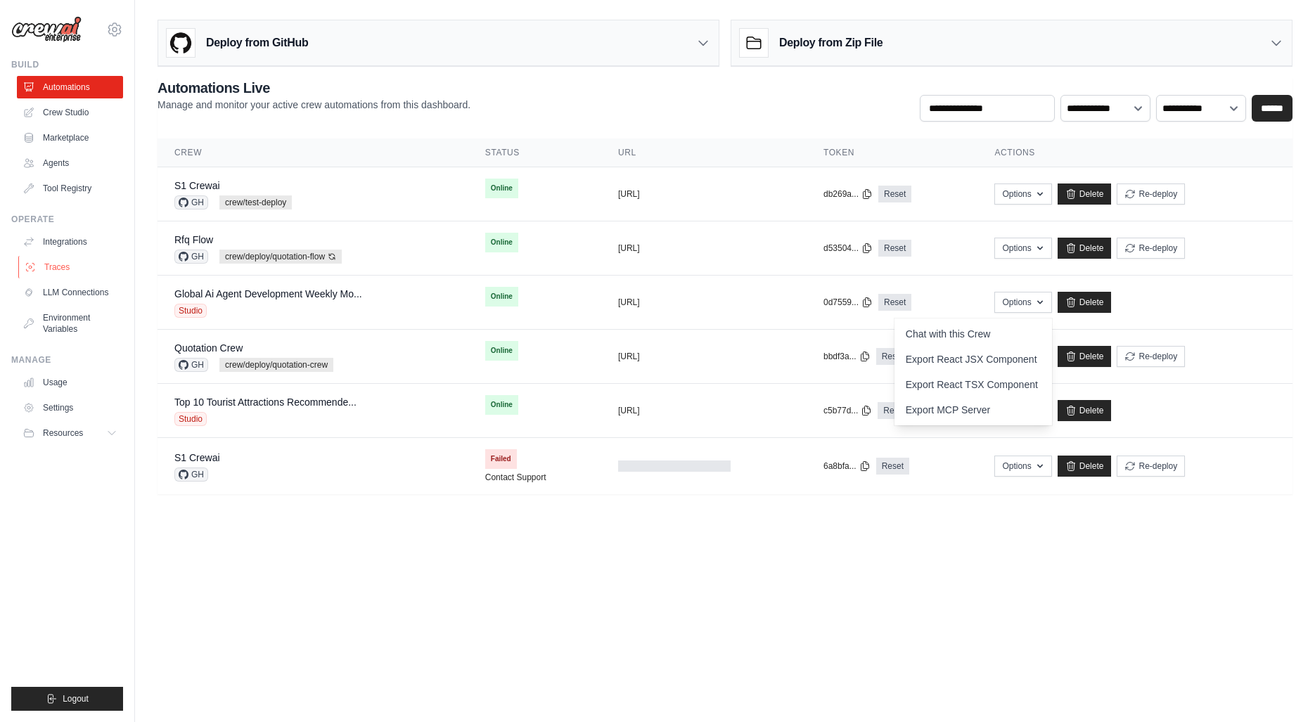
click at [51, 264] on link "Traces" at bounding box center [71, 267] width 106 height 22
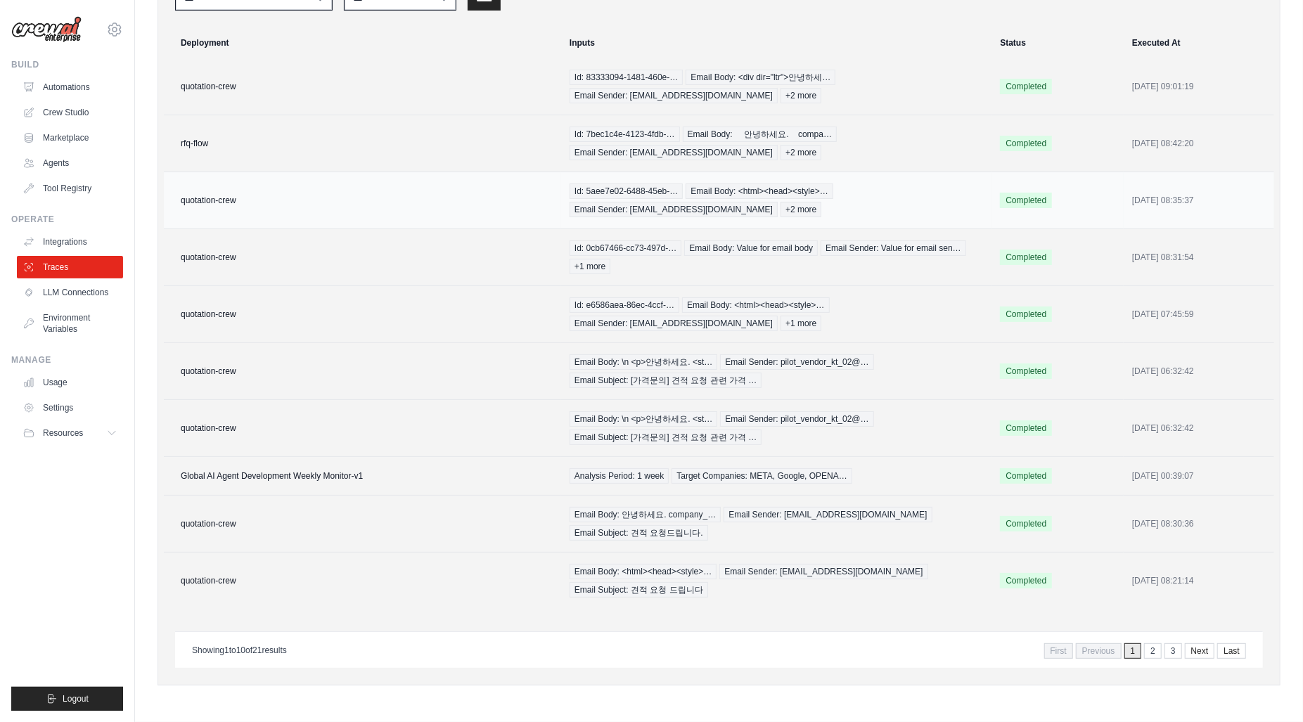
scroll to position [141, 0]
click at [324, 476] on td "Global AI Agent Development Weekly Monitor-v1" at bounding box center [362, 476] width 397 height 39
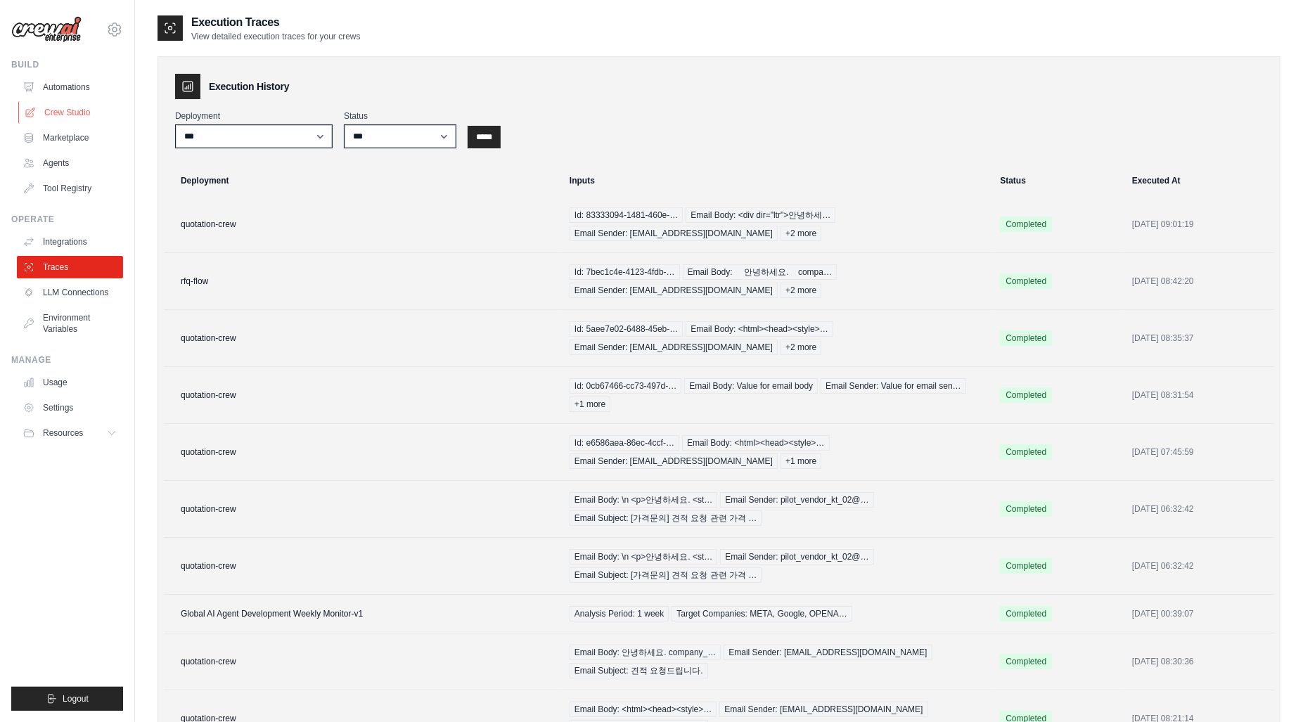
click at [72, 117] on link "Crew Studio" at bounding box center [71, 112] width 106 height 22
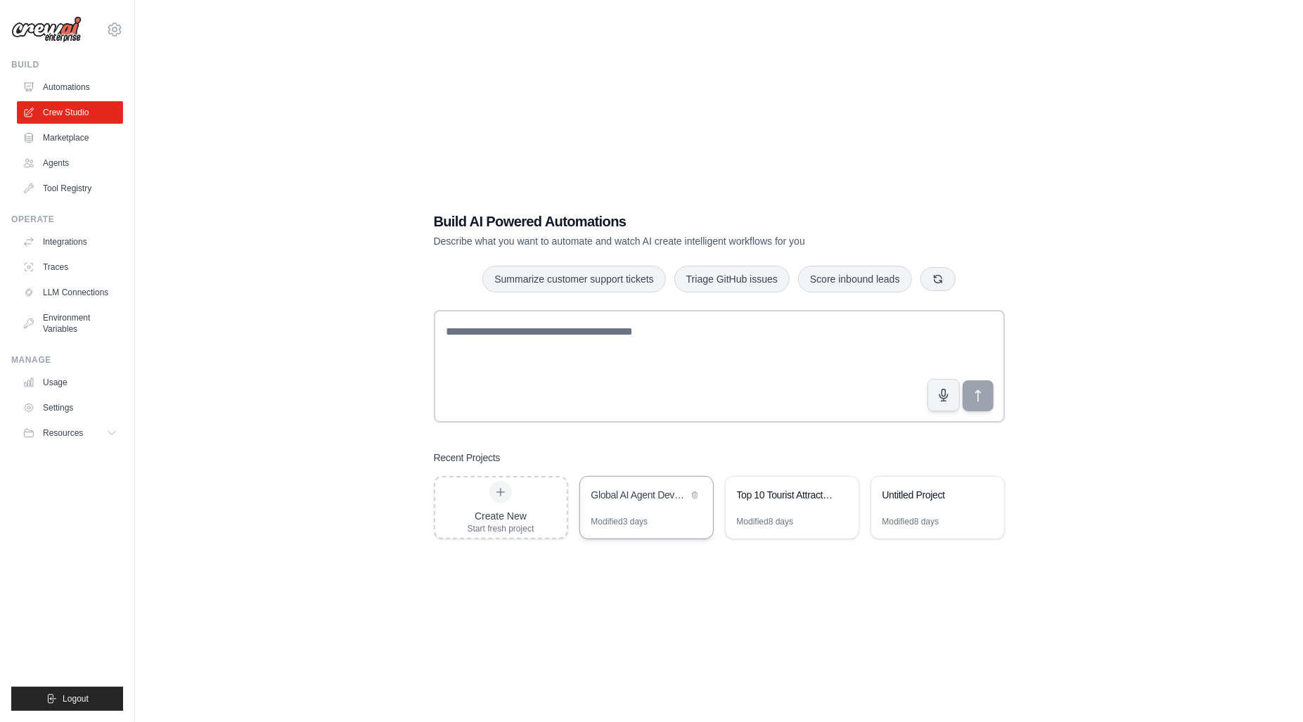
click at [633, 513] on div "Global AI Agent Development Weekly Monitor" at bounding box center [646, 496] width 133 height 39
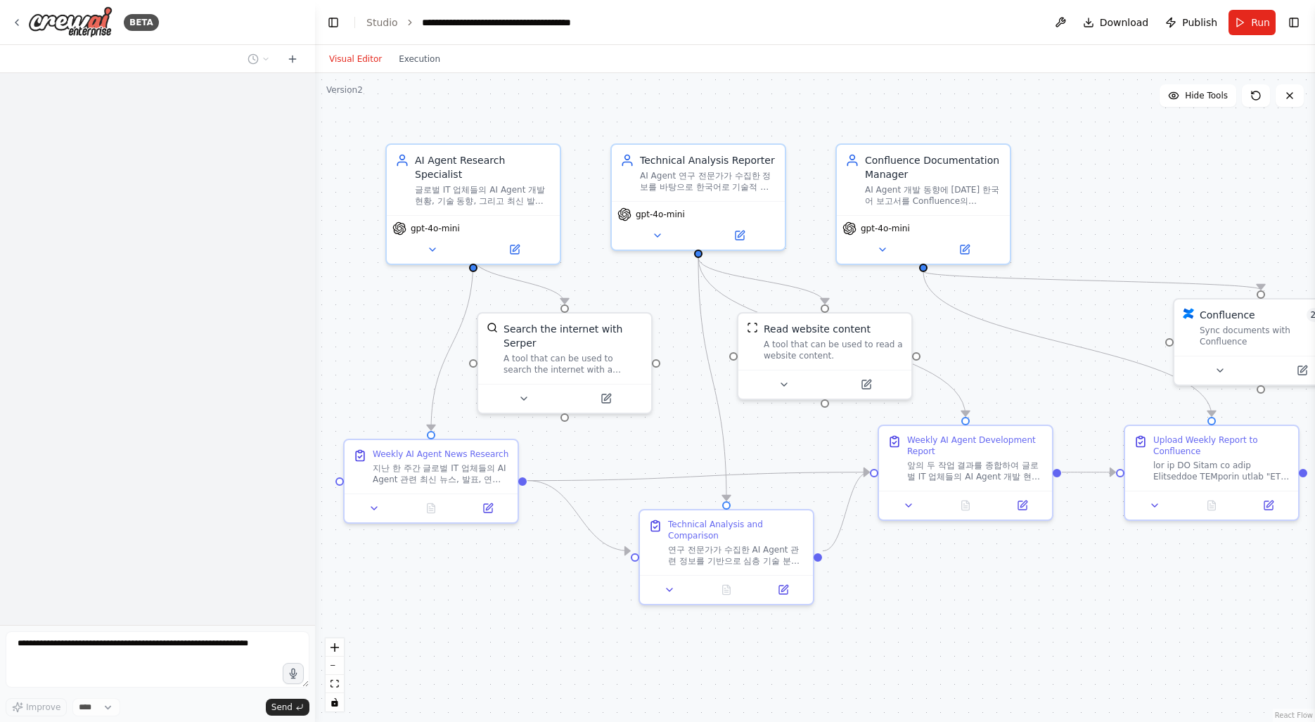
scroll to position [4036, 0]
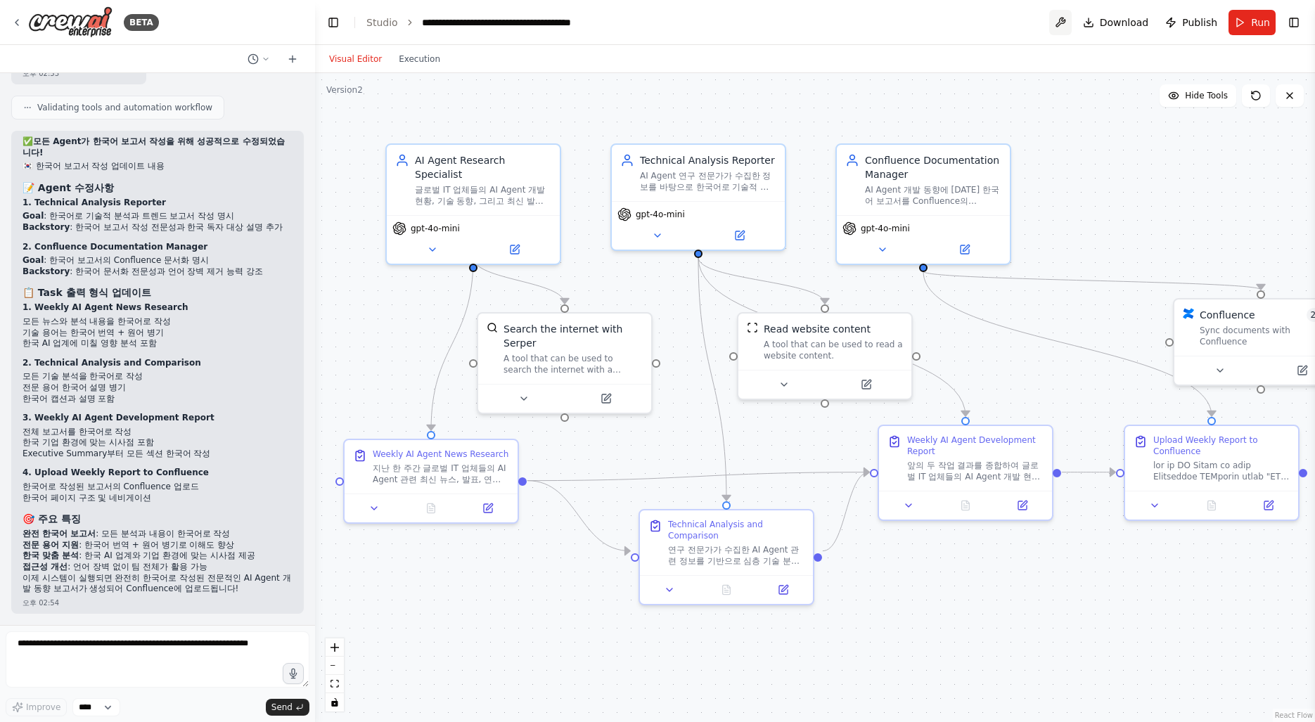
click at [1063, 23] on button at bounding box center [1060, 22] width 22 height 25
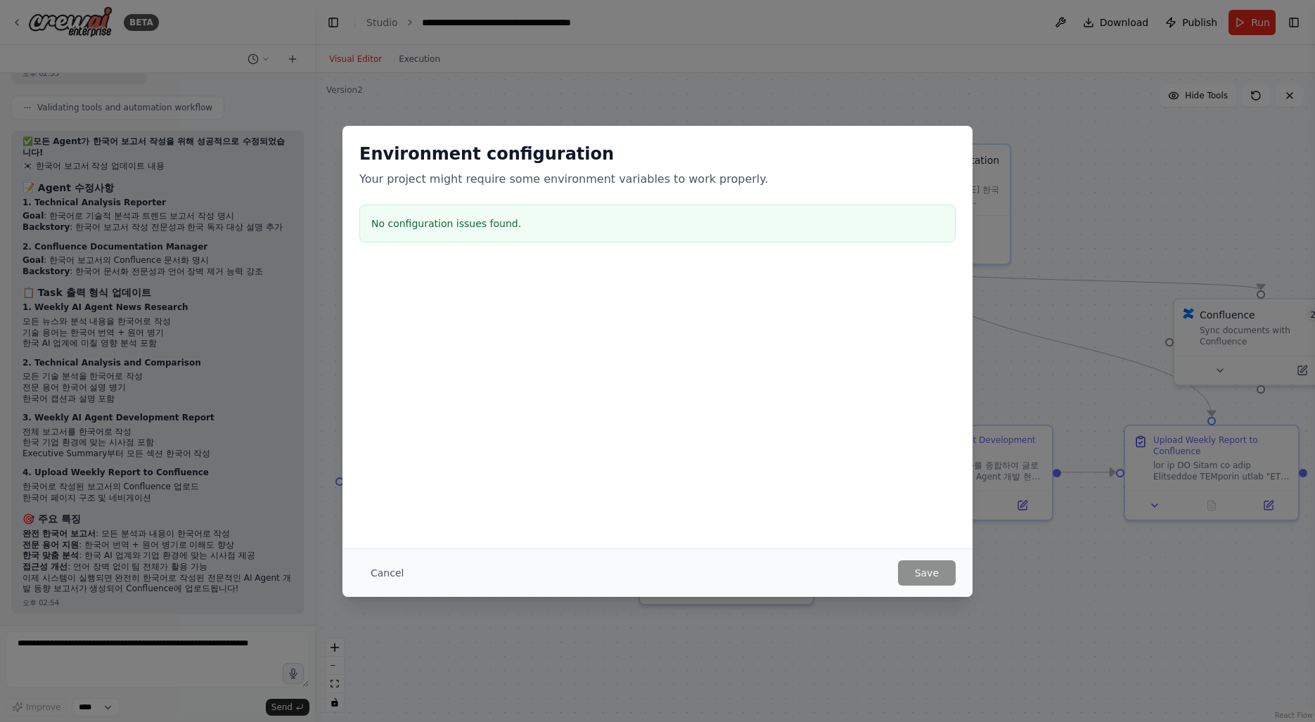
click at [404, 568] on button "Cancel" at bounding box center [387, 572] width 56 height 25
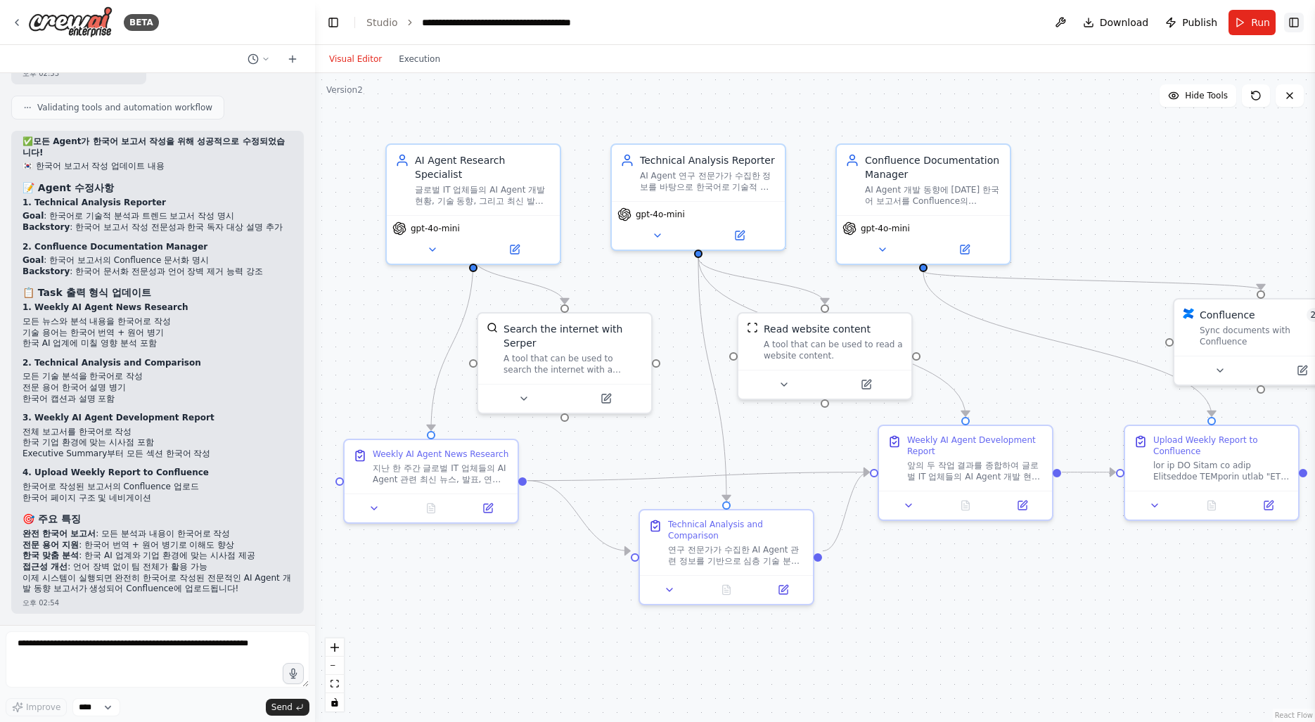
click at [1292, 22] on button "Toggle Right Sidebar" at bounding box center [1294, 23] width 20 height 20
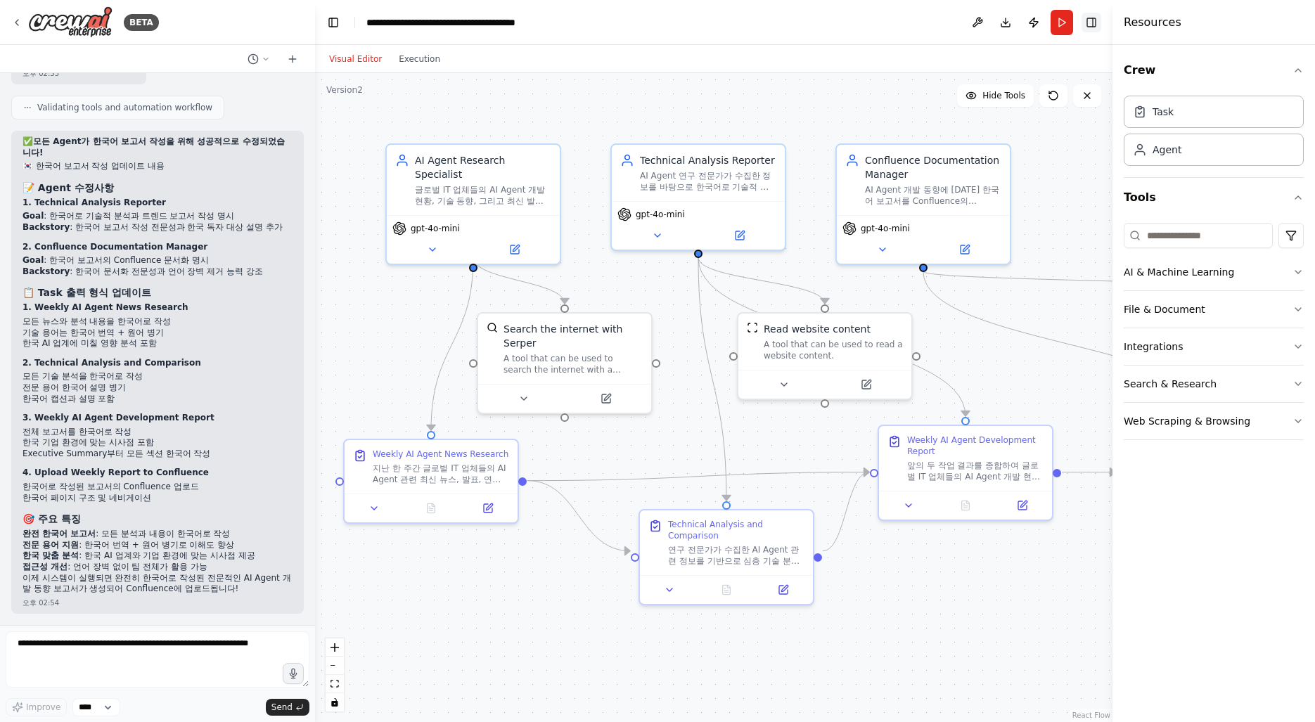
click at [1095, 17] on button "Toggle Right Sidebar" at bounding box center [1091, 23] width 20 height 20
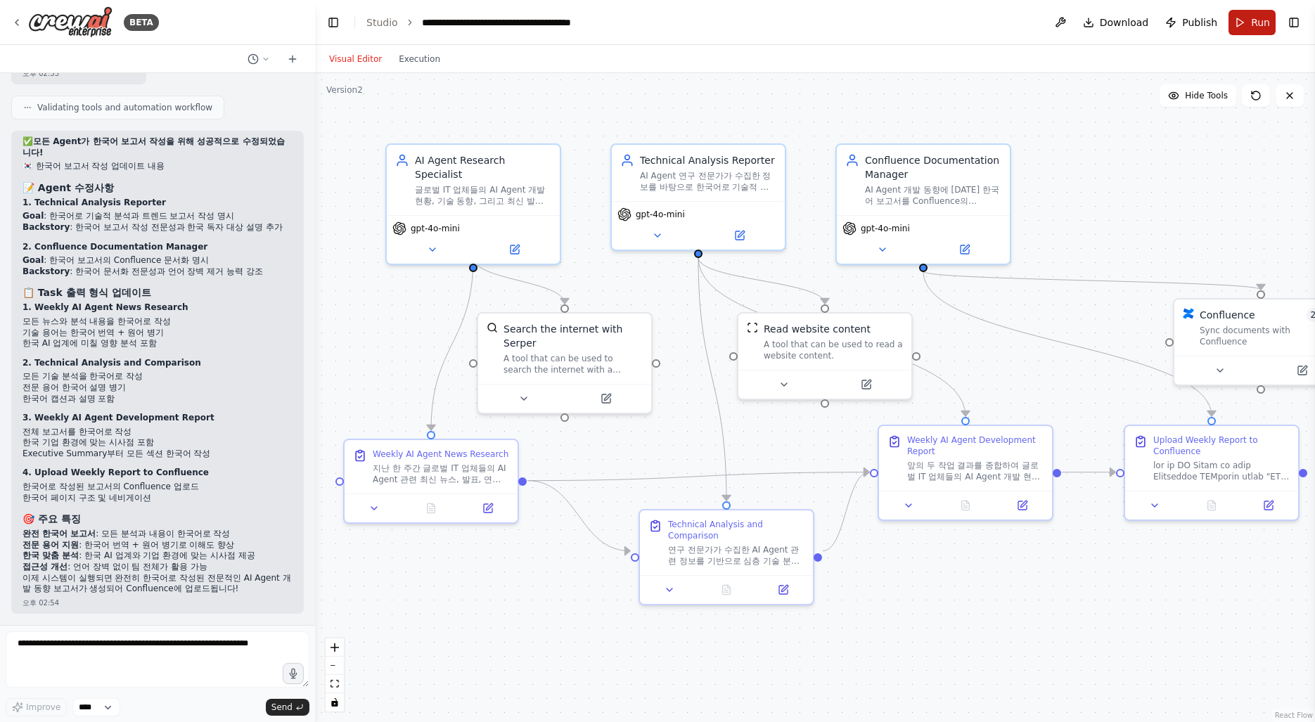
click at [1251, 26] on button "Run" at bounding box center [1251, 22] width 47 height 25
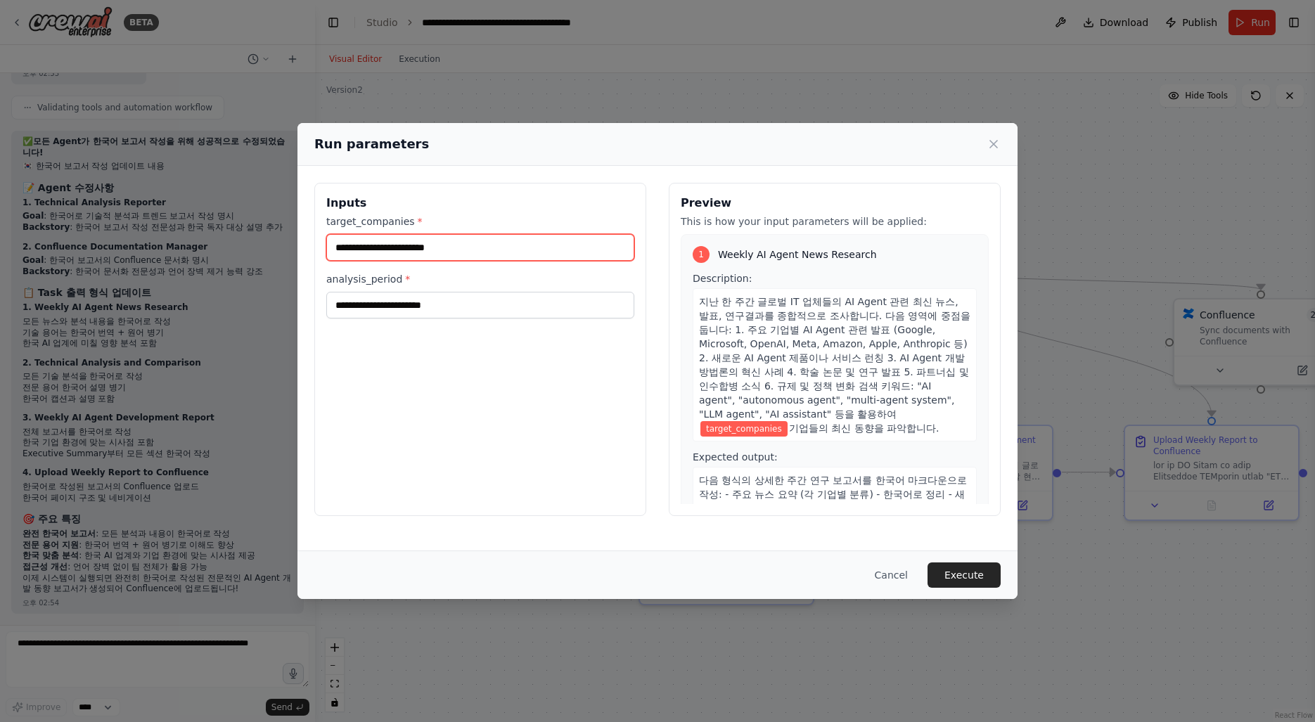
click at [498, 245] on input "target_companies *" at bounding box center [480, 247] width 308 height 27
type input "**********"
type input "******"
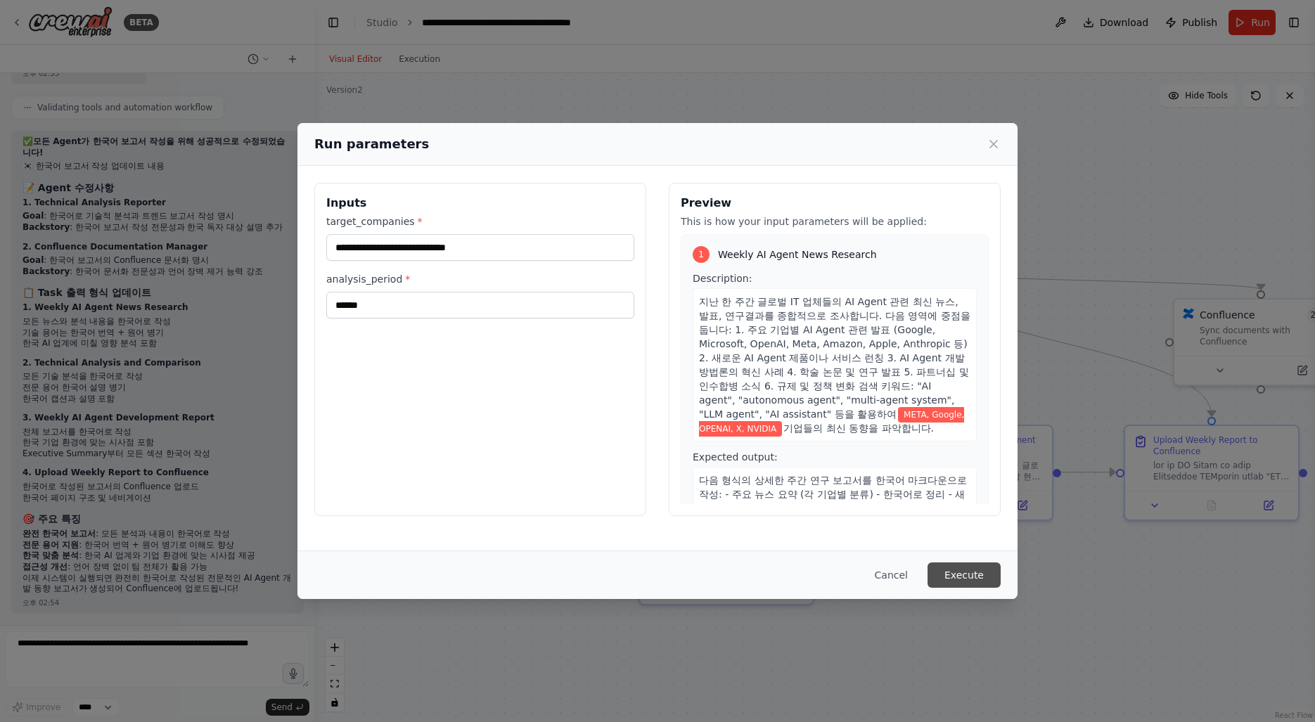
click at [971, 581] on button "Execute" at bounding box center [963, 574] width 73 height 25
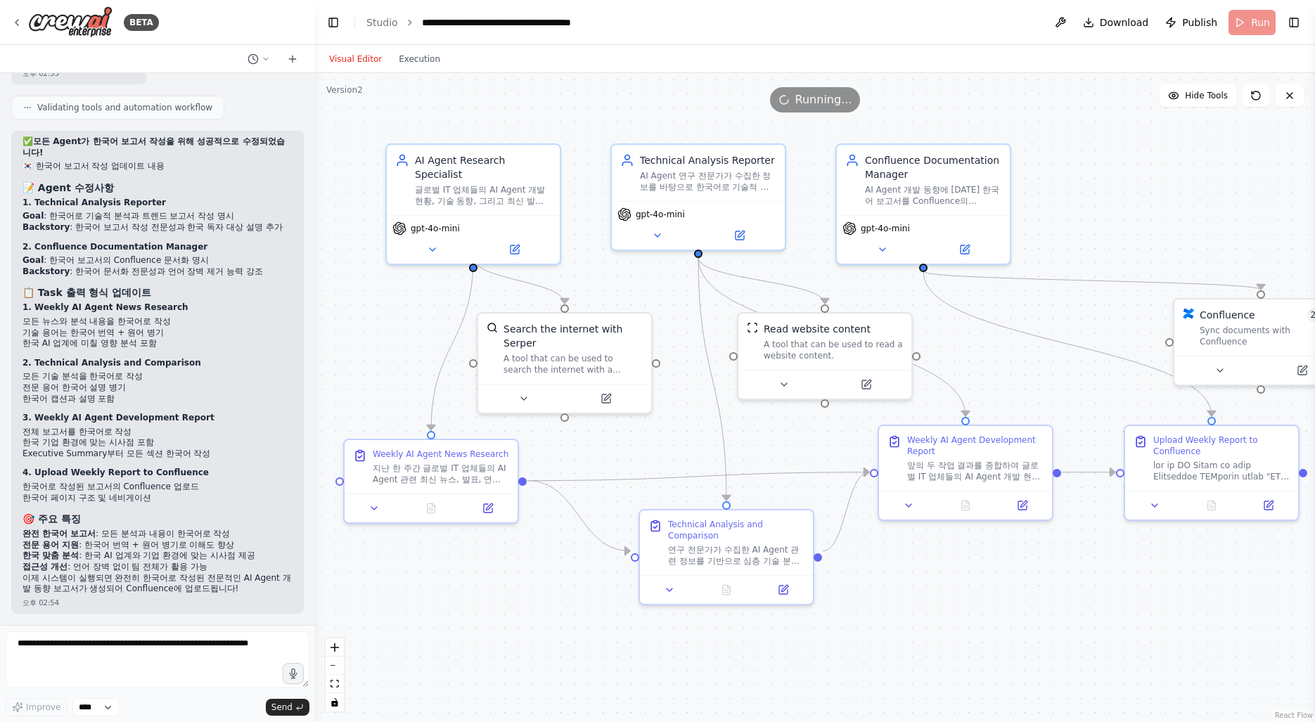
click at [941, 654] on div ".deletable-edge-delete-btn { width: 20px; height: 20px; border: 0px solid #ffff…" at bounding box center [815, 397] width 1000 height 649
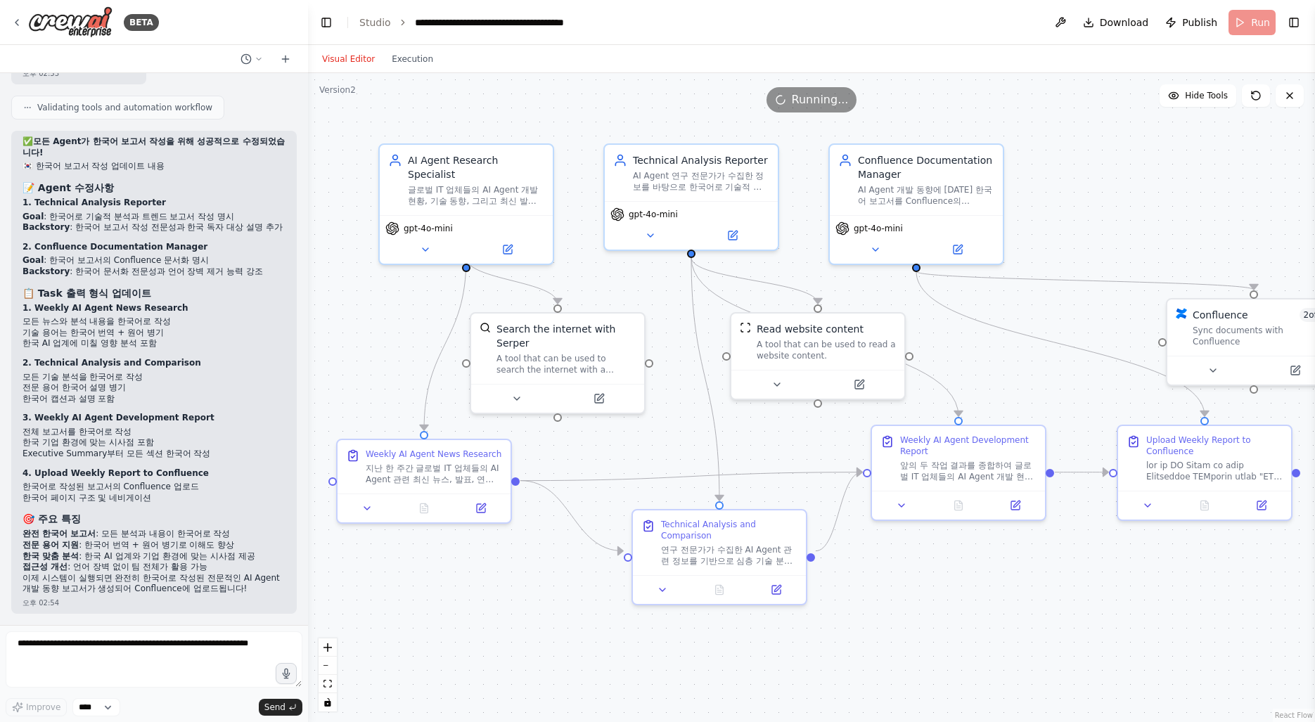
scroll to position [4059, 0]
drag, startPoint x: 309, startPoint y: 595, endPoint x: 308, endPoint y: 519, distance: 76.6
click at [308, 519] on div "BETA 글로벌 IT 업체들의 AI Agent 개발 방법과 결과물에 대해 최신 현황을 주단위로 조사하는 crew를 만들어줘. 오후 02:36 …" at bounding box center [657, 361] width 1315 height 722
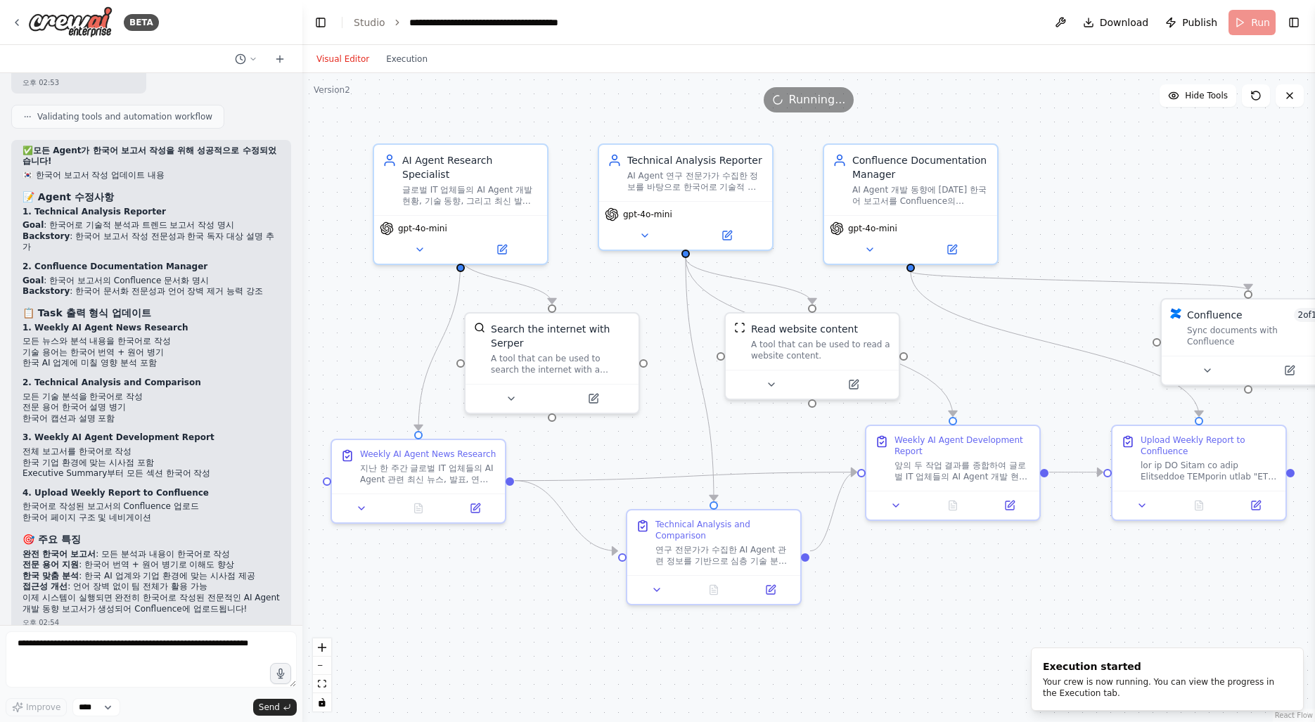
drag, startPoint x: 302, startPoint y: 570, endPoint x: 302, endPoint y: 537, distance: 33.0
click at [302, 537] on div "BETA 글로벌 IT 업체들의 AI Agent 개발 방법과 결과물에 대해 최신 현황을 주단위로 조사하는 crew를 만들어줘. 오후 02:36 …" at bounding box center [657, 361] width 1315 height 722
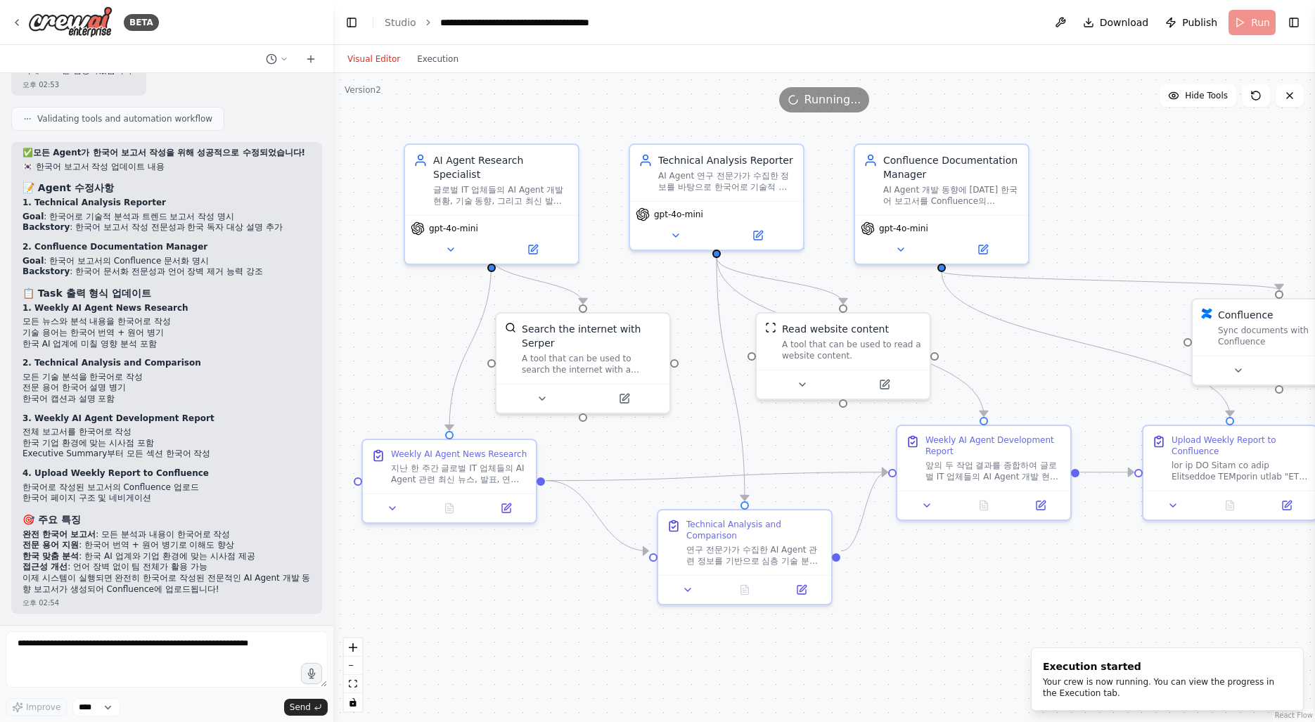
drag, startPoint x: 297, startPoint y: 561, endPoint x: 330, endPoint y: 578, distance: 37.1
click at [332, 575] on div at bounding box center [331, 361] width 6 height 722
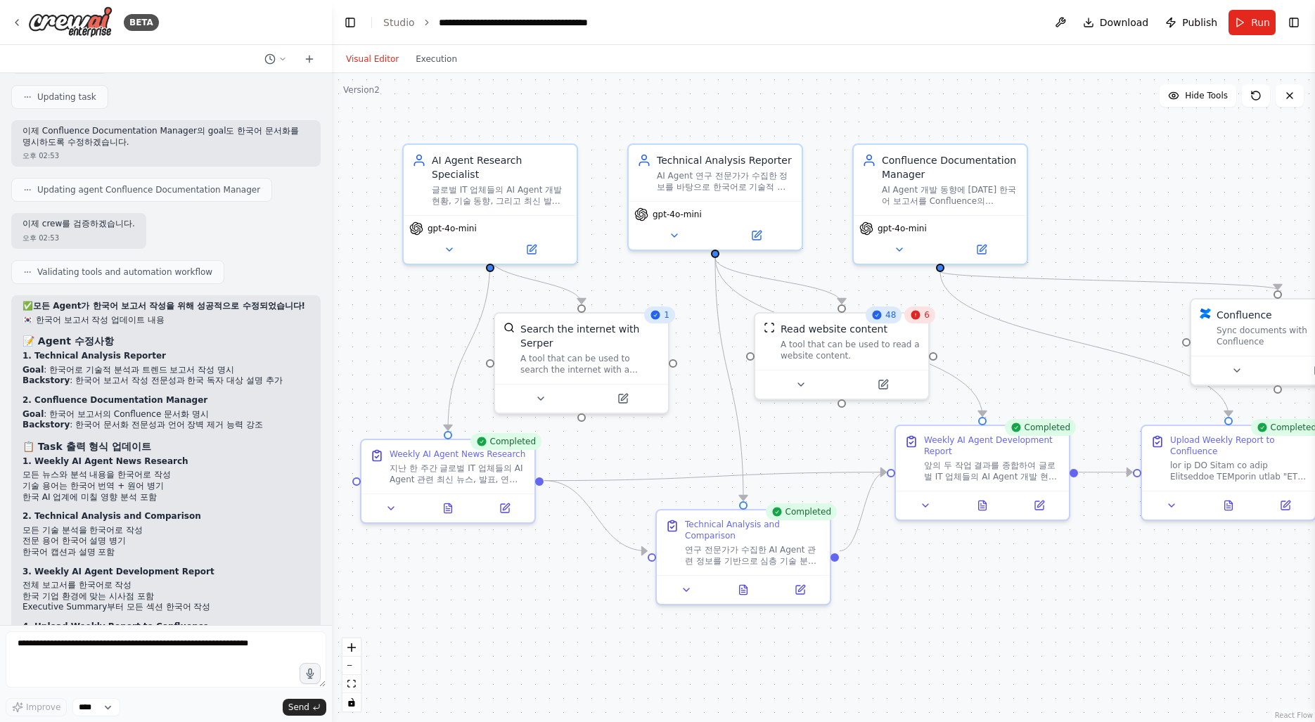
scroll to position [3446, 0]
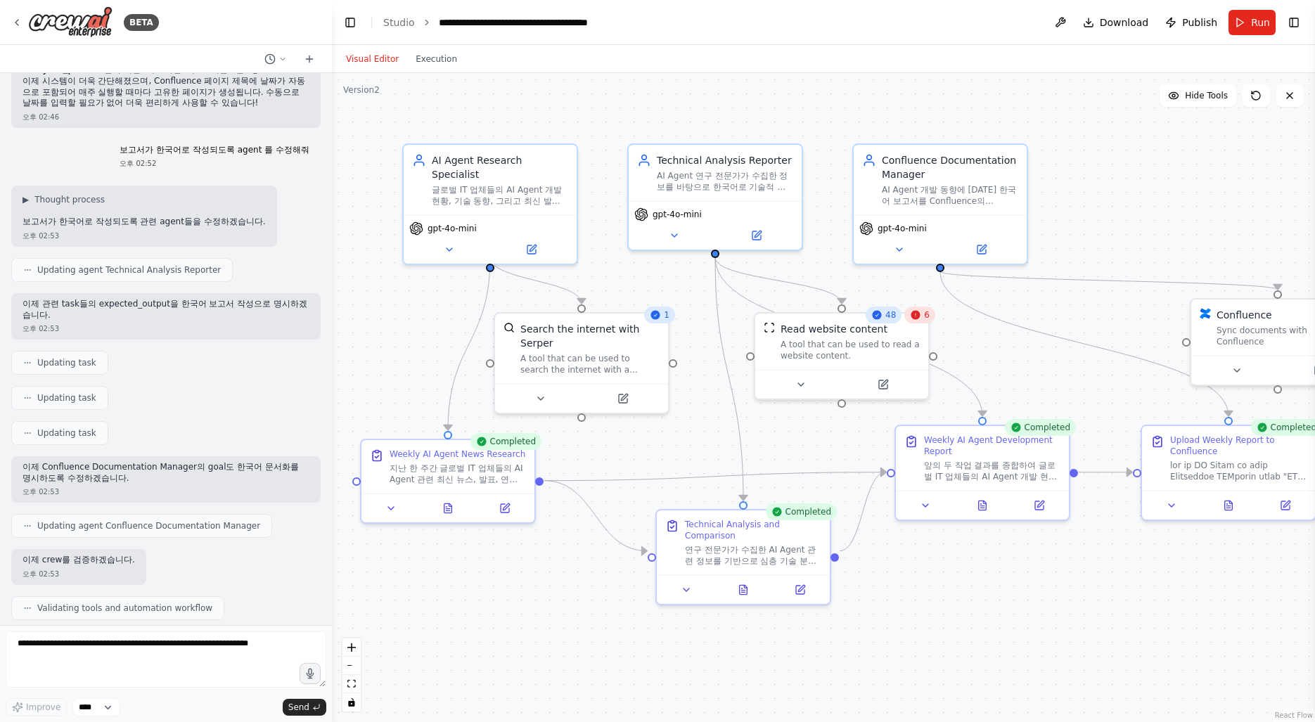
click at [925, 321] on div "6" at bounding box center [919, 314] width 31 height 17
click at [883, 383] on icon at bounding box center [883, 381] width 8 height 8
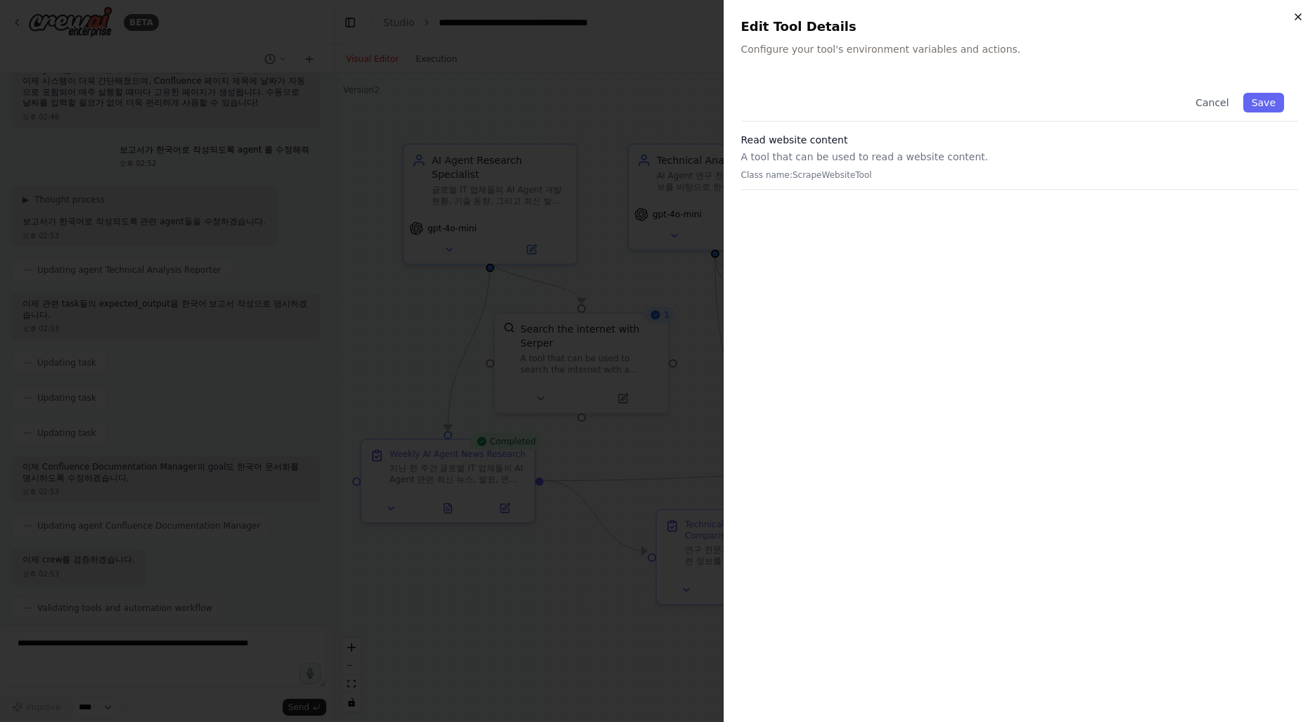
click at [1297, 17] on icon "button" at bounding box center [1297, 16] width 11 height 11
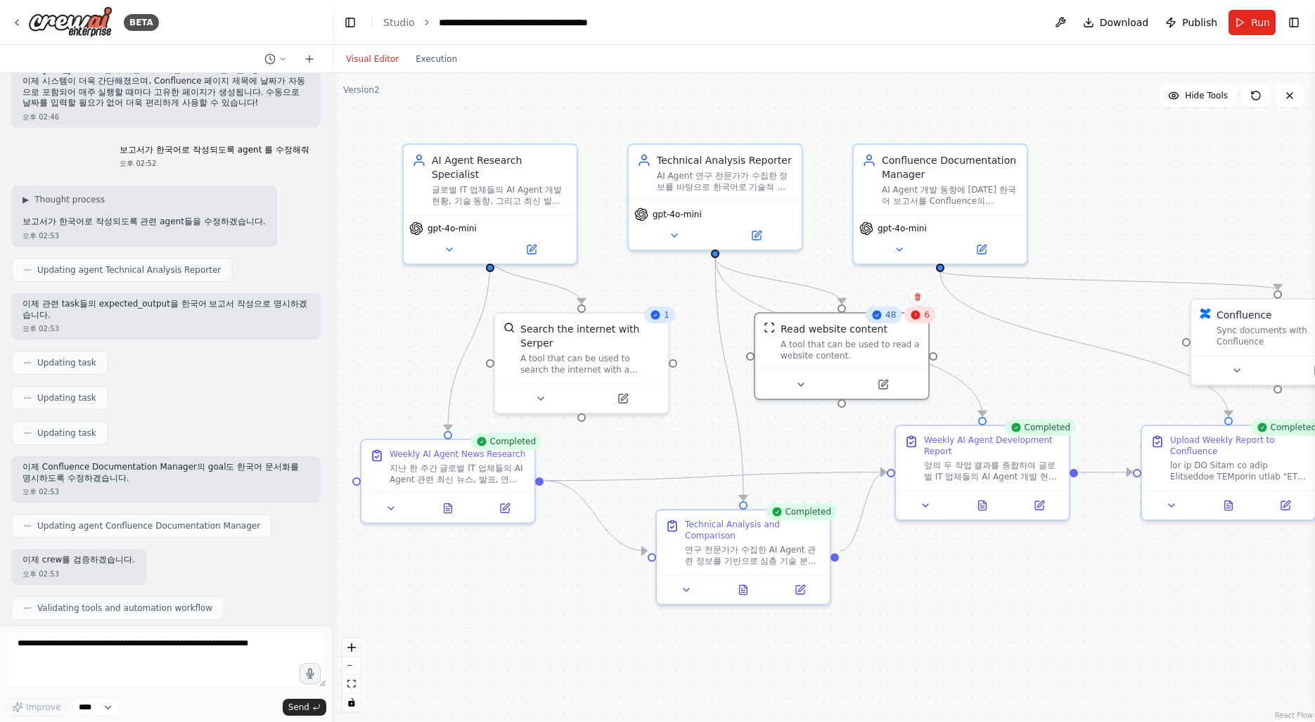
click at [921, 656] on div ".deletable-edge-delete-btn { width: 20px; height: 20px; border: 0px solid #ffff…" at bounding box center [823, 397] width 983 height 649
click at [923, 676] on div ".deletable-edge-delete-btn { width: 20px; height: 20px; border: 0px solid #ffff…" at bounding box center [823, 397] width 983 height 649
